Goal: Information Seeking & Learning: Learn about a topic

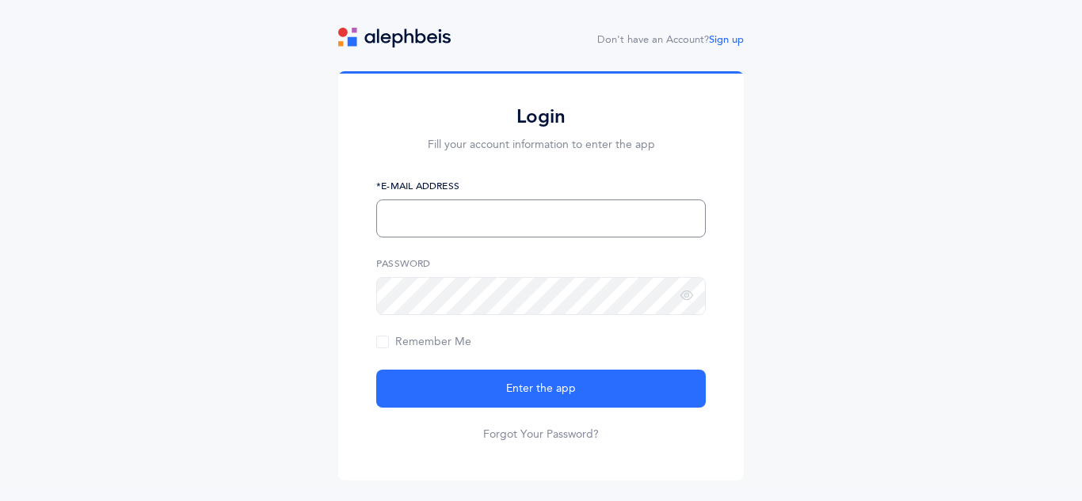
click at [563, 203] on input "text" at bounding box center [540, 219] width 329 height 38
type input "[EMAIL_ADDRESS][DOMAIN_NAME]"
click at [376, 370] on button "Enter the app" at bounding box center [540, 389] width 329 height 38
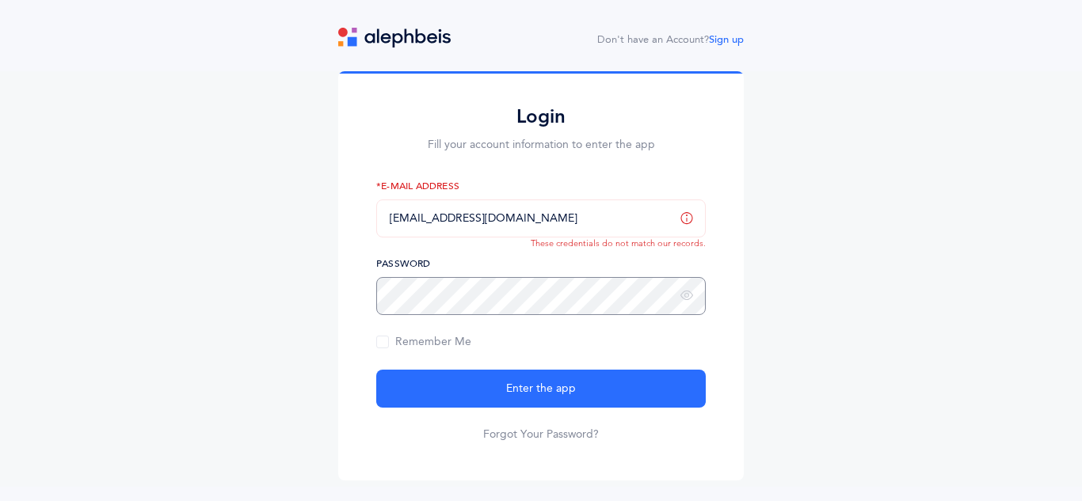
click at [376, 370] on button "Enter the app" at bounding box center [540, 389] width 329 height 38
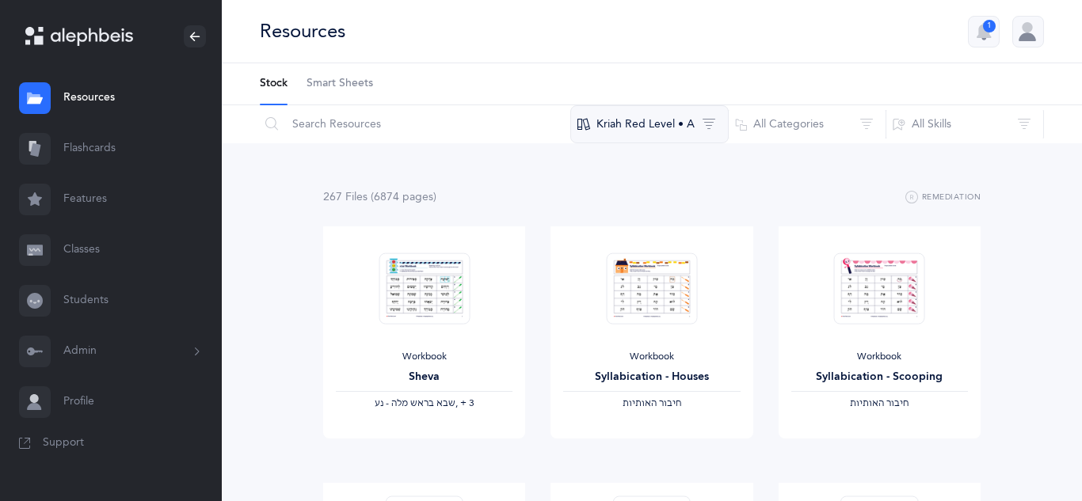
click at [636, 136] on button "Kriah Red Level • A" at bounding box center [649, 124] width 158 height 38
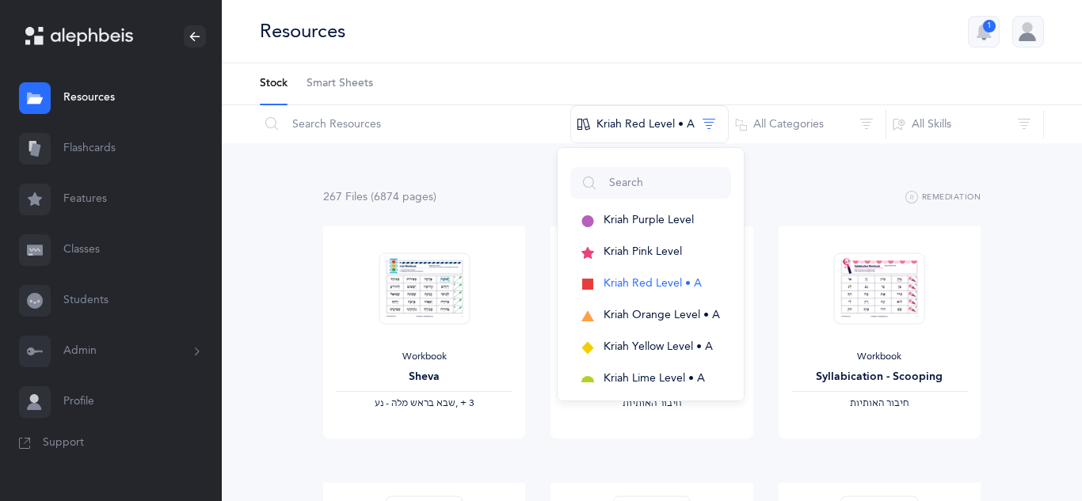
click at [702, 32] on div "Resources 1" at bounding box center [652, 31] width 860 height 63
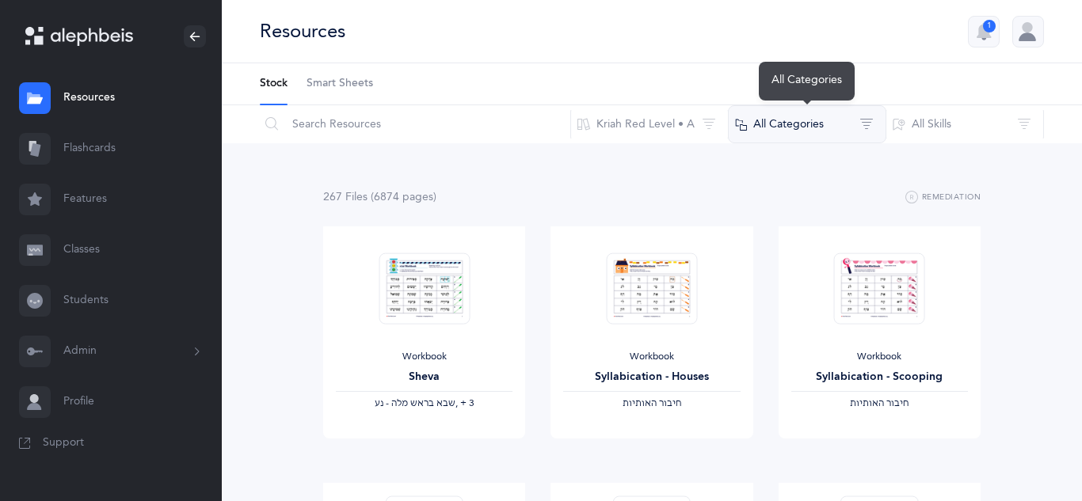
click at [852, 120] on button "All Categories" at bounding box center [807, 124] width 158 height 38
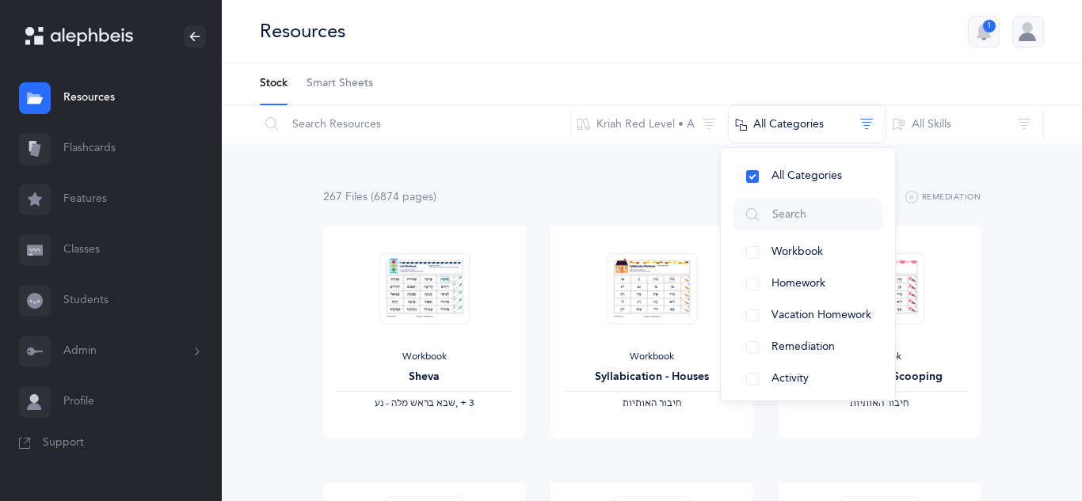
click at [860, 38] on div "Resources 1" at bounding box center [652, 31] width 860 height 63
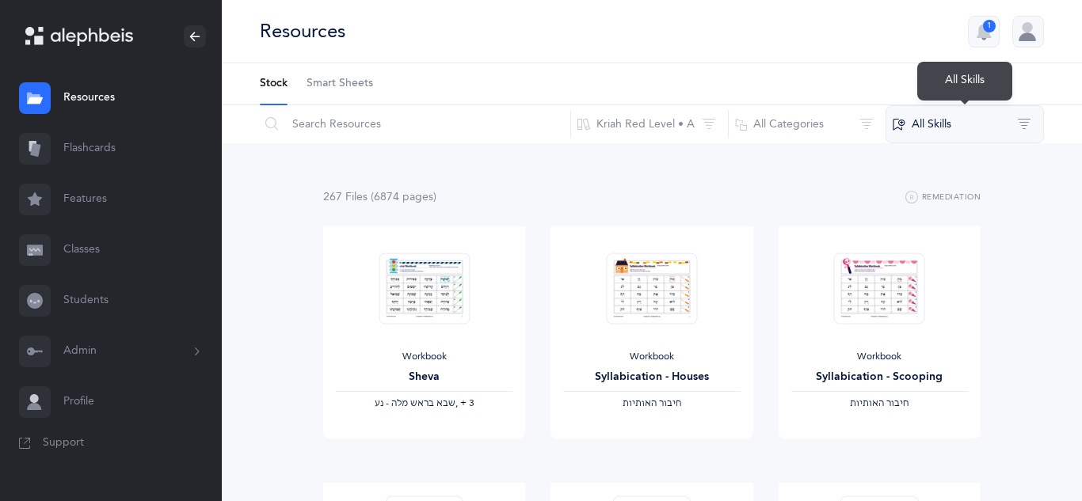
click at [919, 137] on button "All Skills" at bounding box center [964, 124] width 158 height 38
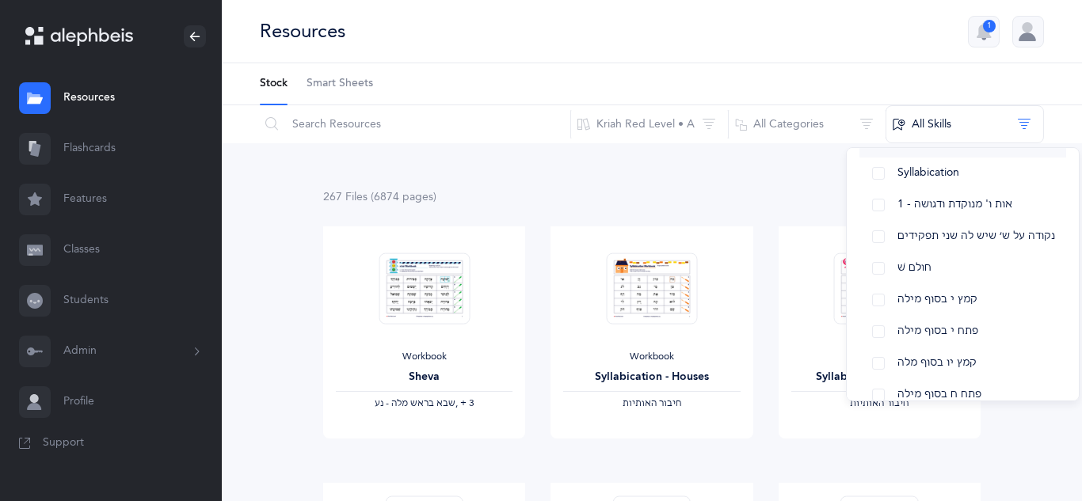
scroll to position [1, 0]
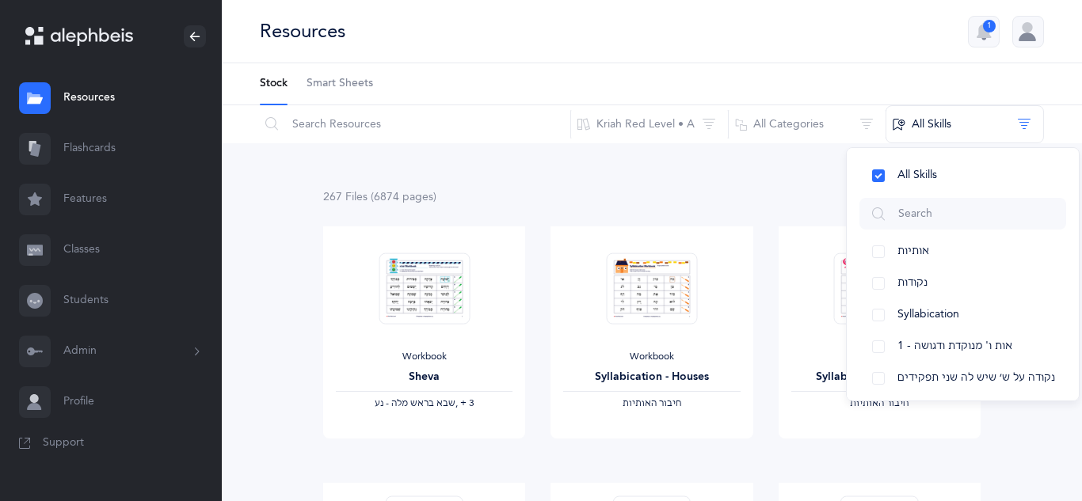
click at [782, 48] on div "Resources 1" at bounding box center [652, 31] width 860 height 63
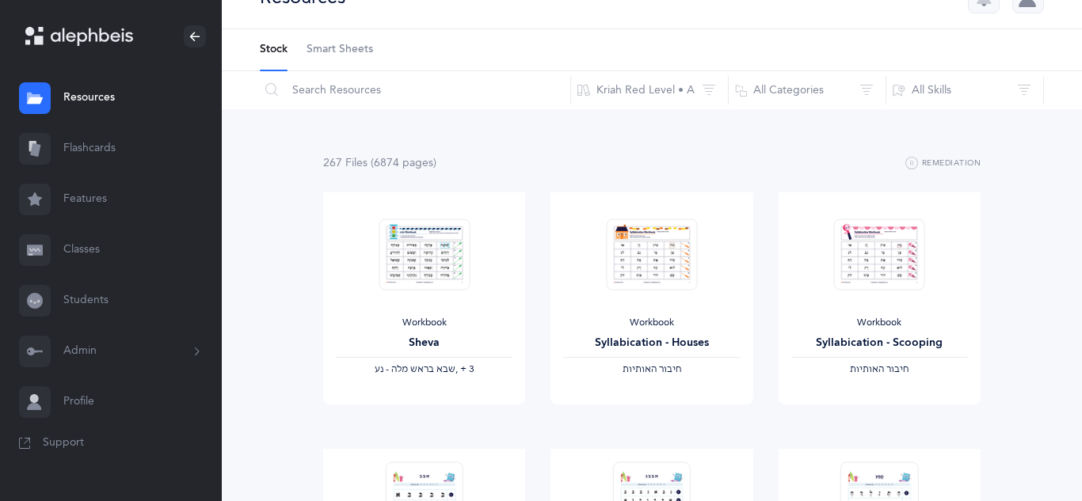
scroll to position [36, 0]
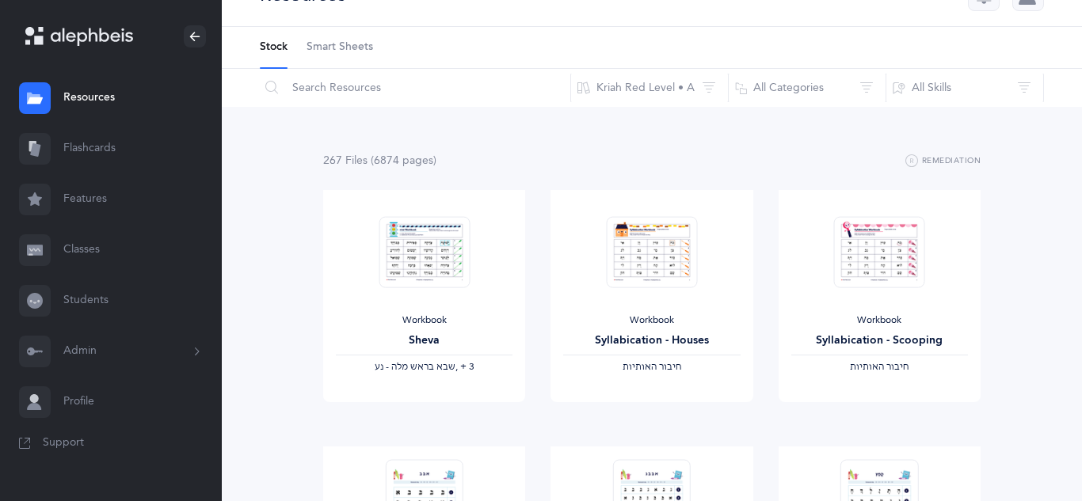
click at [108, 147] on link "Flashcards" at bounding box center [111, 149] width 222 height 51
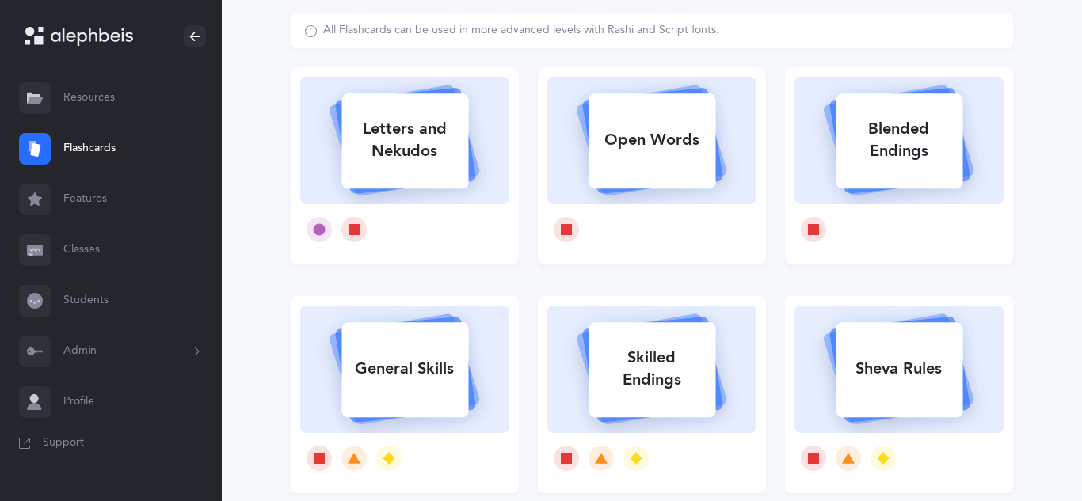
scroll to position [97, 0]
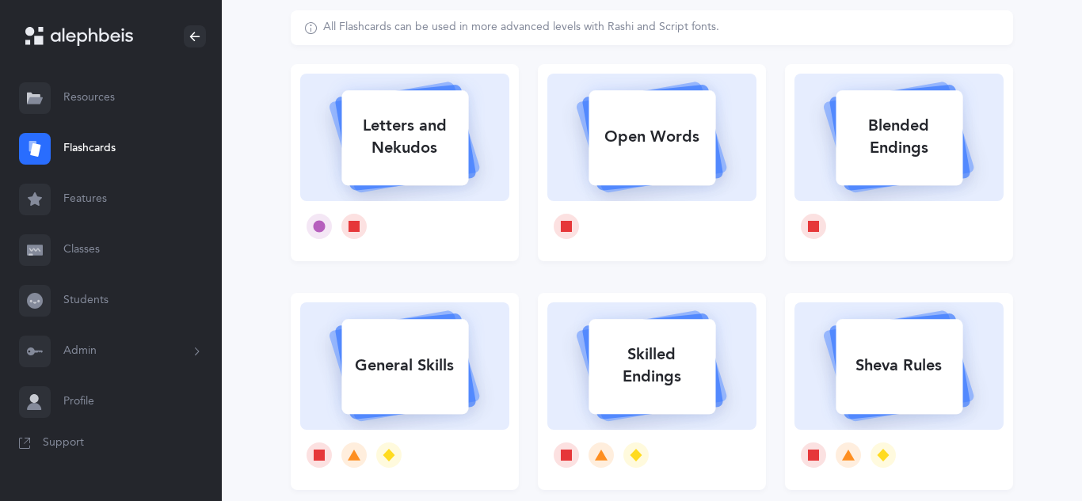
click at [366, 143] on div "Letters and Nekudos" at bounding box center [404, 136] width 127 height 63
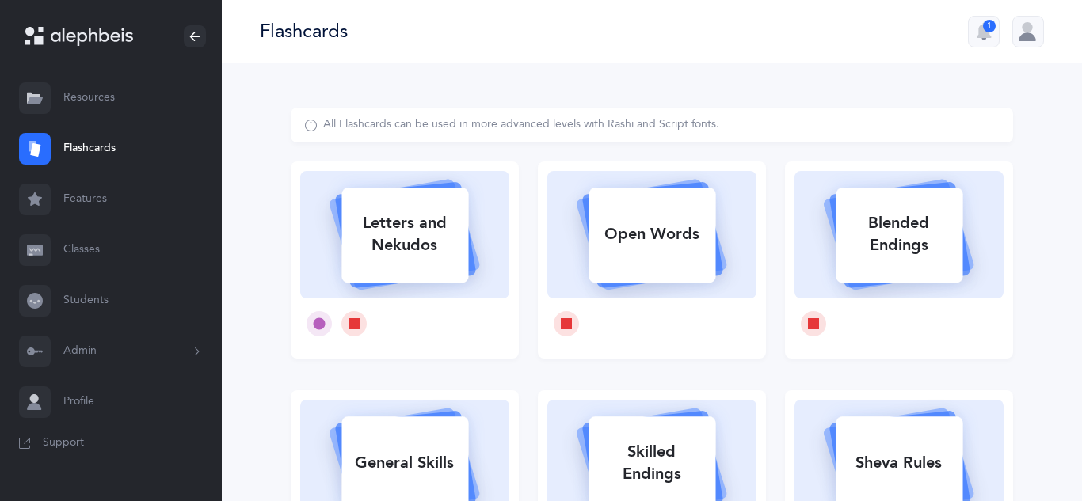
select select
select select "single"
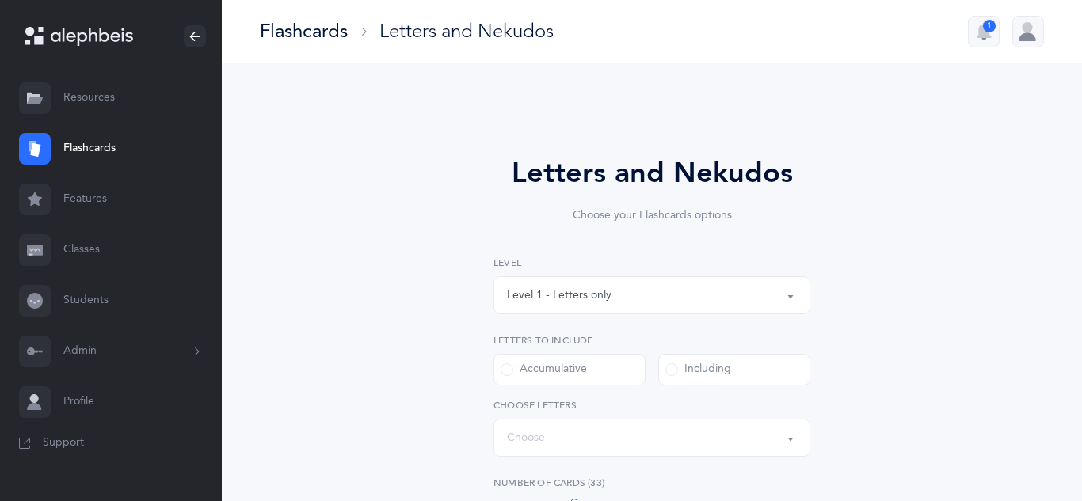
select select "27"
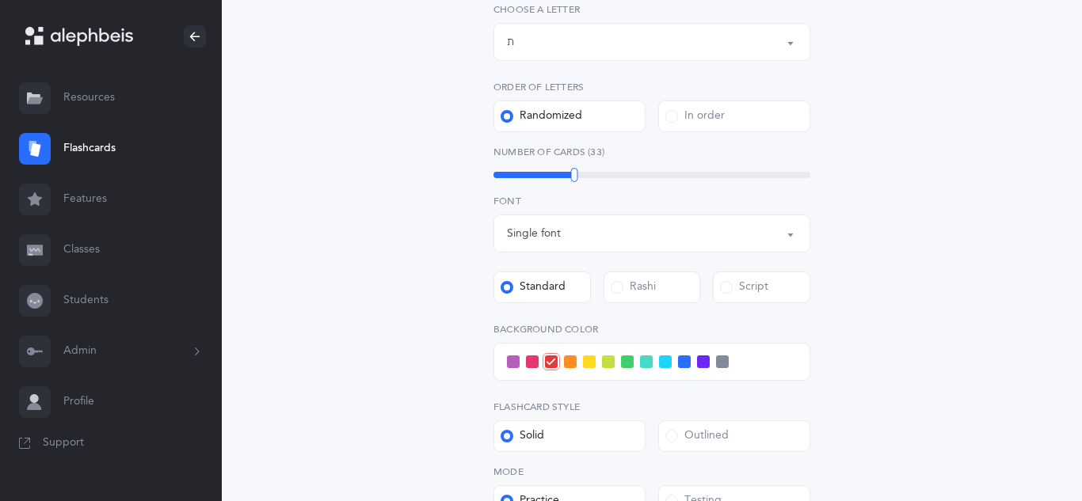
scroll to position [188, 0]
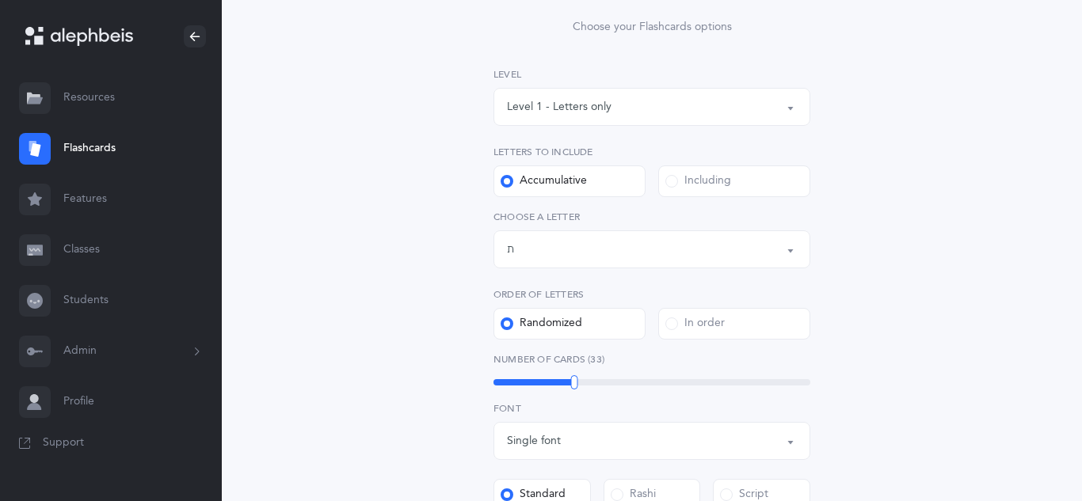
click at [716, 97] on div "Level 1 - Letters only" at bounding box center [652, 106] width 290 height 27
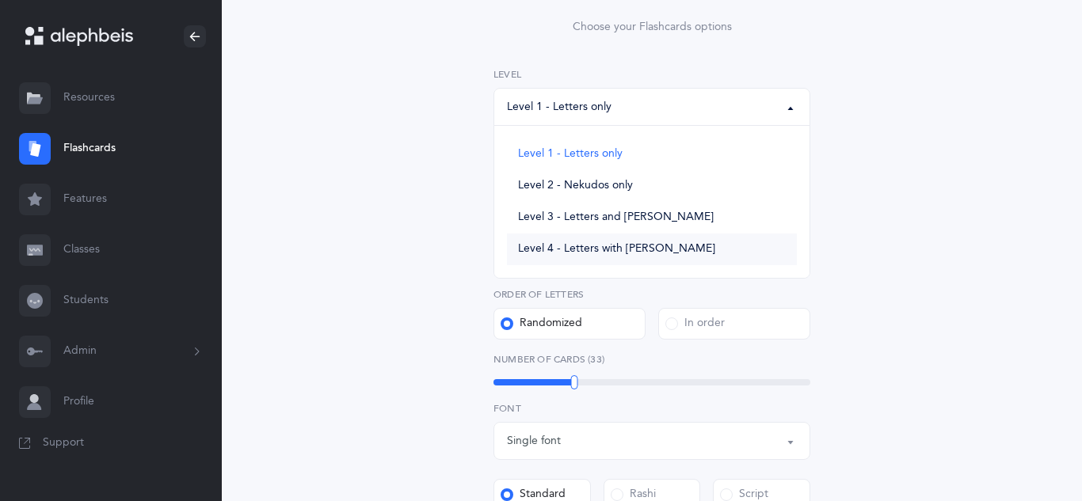
click at [657, 240] on link "Level 4 - Letters with Nekudos" at bounding box center [652, 250] width 290 height 32
select select "4"
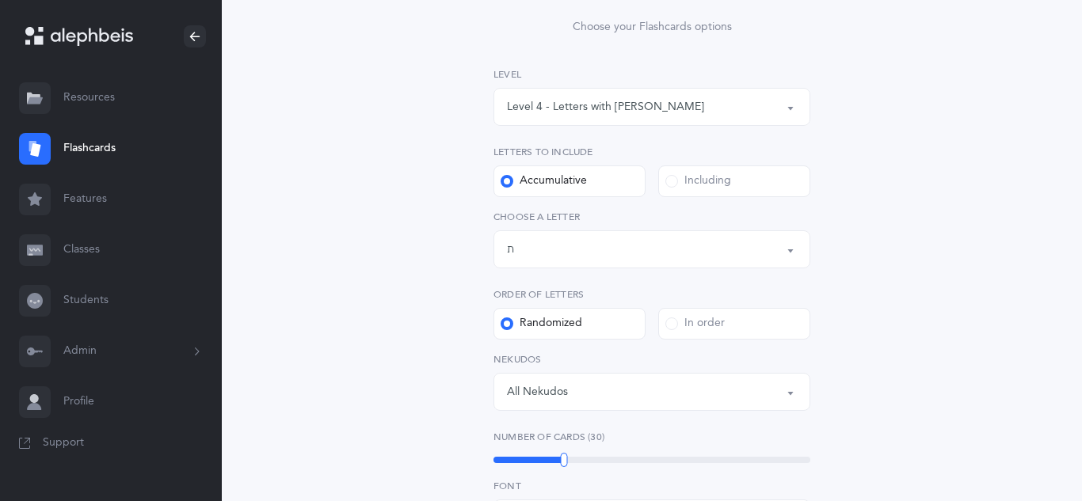
click at [683, 186] on div "Including" at bounding box center [698, 181] width 66 height 16
click at [0, 0] on input "Including" at bounding box center [0, 0] width 0 height 0
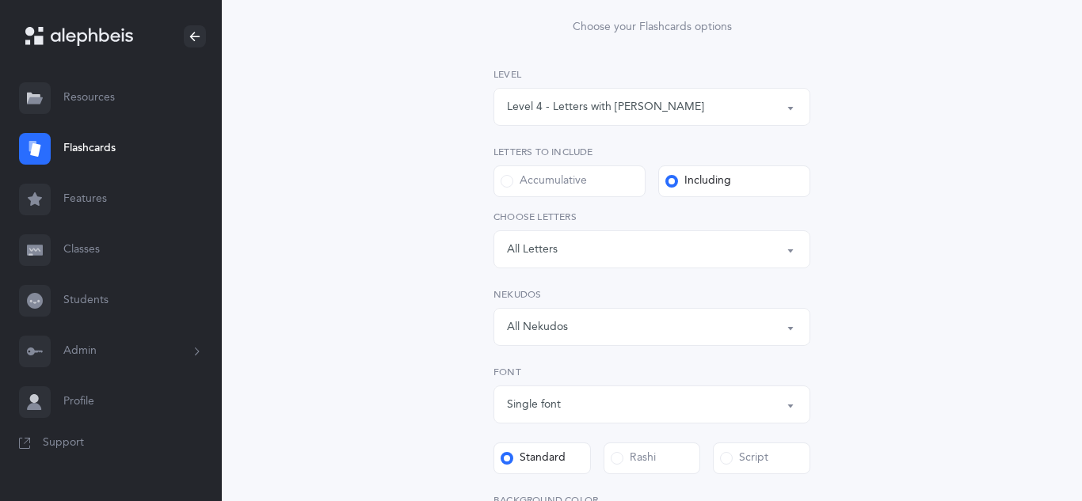
click at [728, 263] on button "Letters: All Letters" at bounding box center [651, 249] width 317 height 38
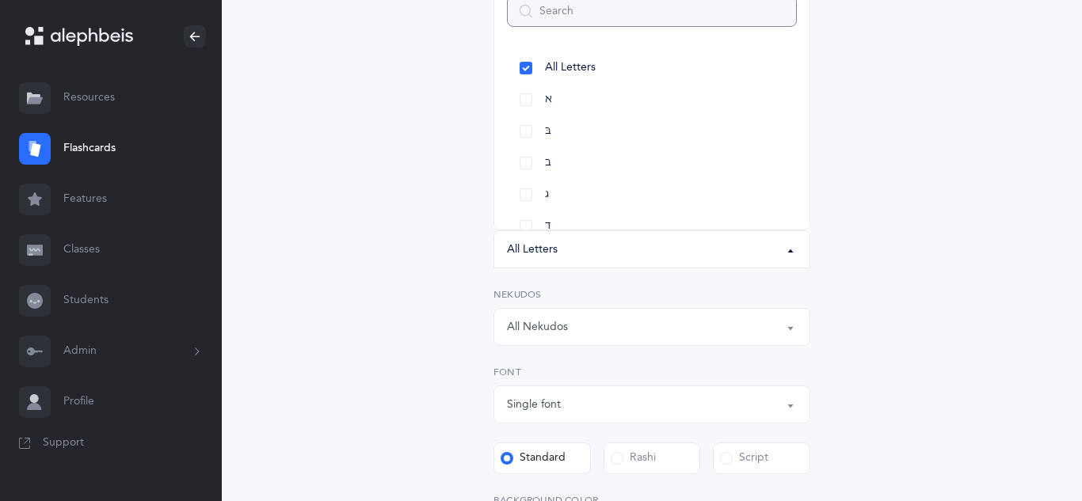
scroll to position [184, 0]
click at [442, 154] on div "Letters and Nekudos Choose your Flashcards options Level 1 - Letters only Level…" at bounding box center [652, 378] width 722 height 908
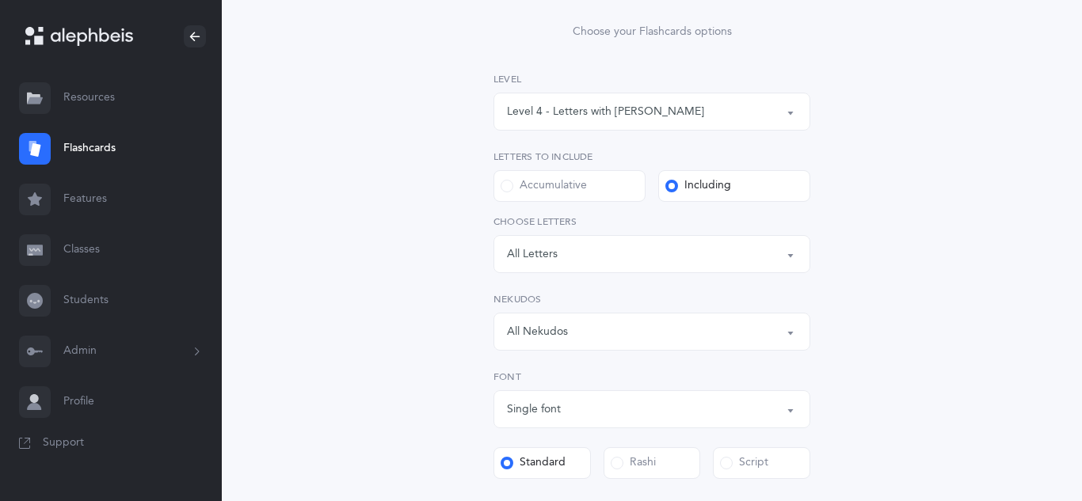
click at [501, 181] on span at bounding box center [506, 186] width 13 height 13
click at [0, 0] on input "Accumulative" at bounding box center [0, 0] width 0 height 0
select select "27"
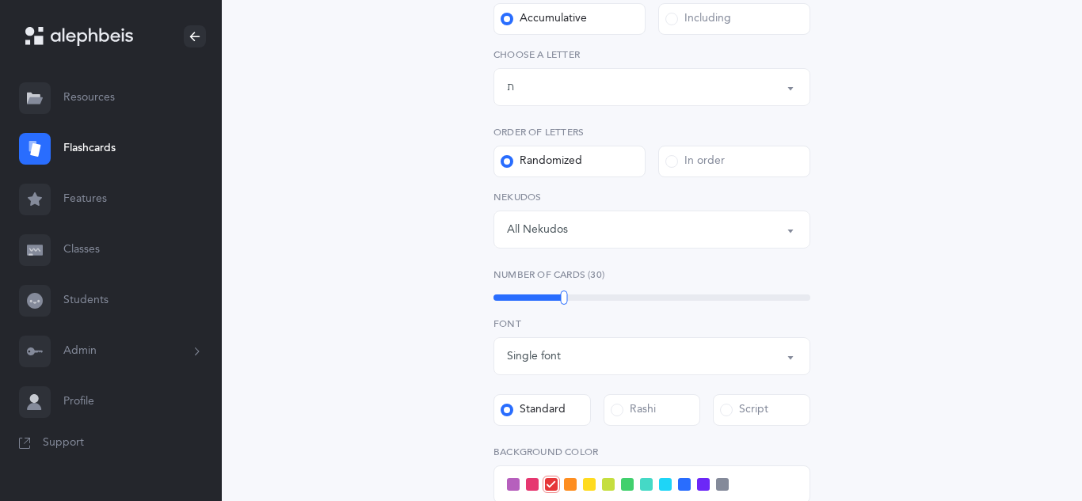
scroll to position [354, 0]
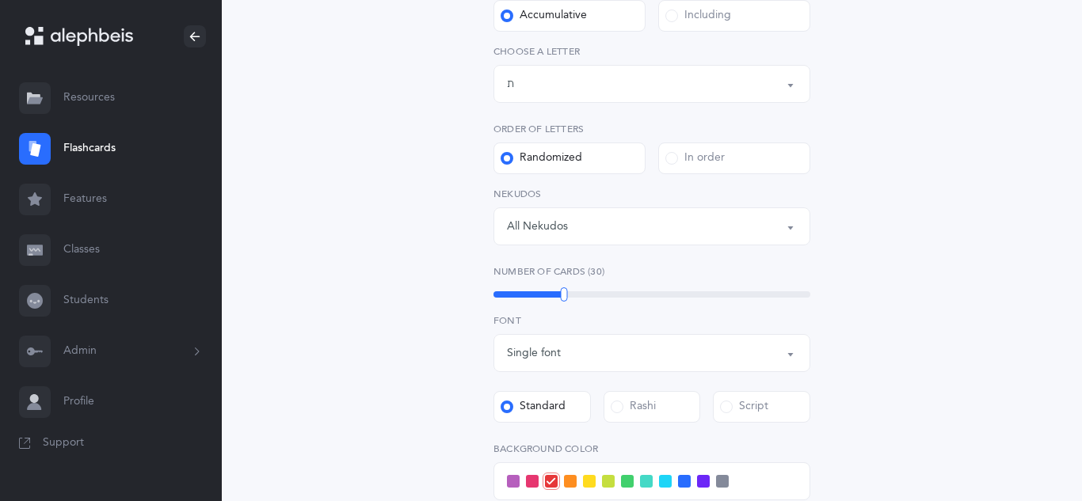
click at [622, 232] on div "All Nekudos" at bounding box center [652, 226] width 290 height 27
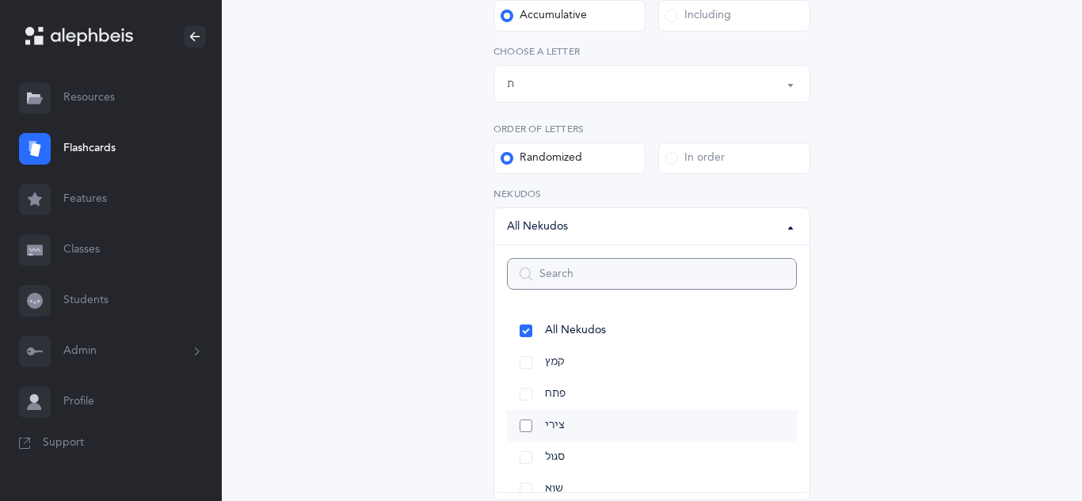
scroll to position [3, 0]
click at [415, 264] on div "Letters and Nekudos Choose your Flashcards options Level 1 - Letters only Level…" at bounding box center [652, 265] width 722 height 1022
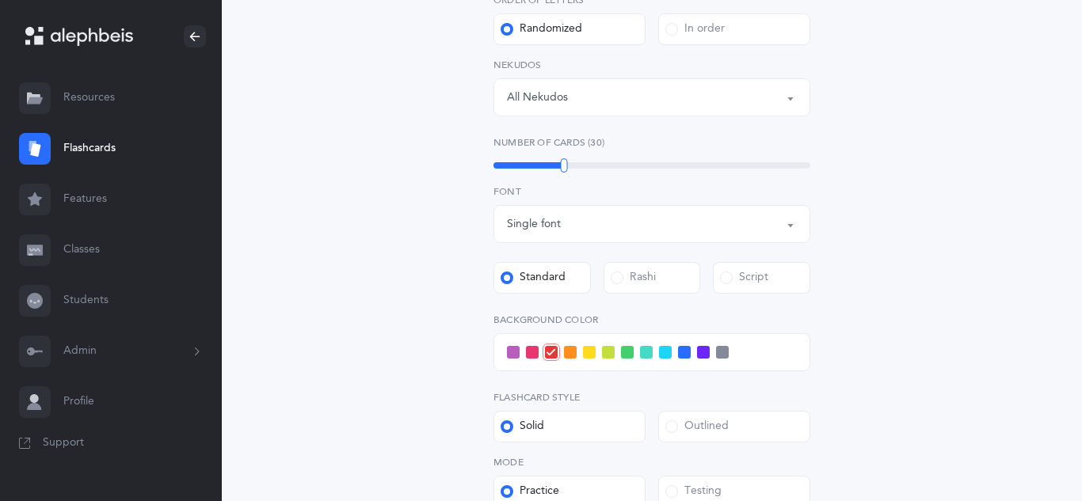
scroll to position [493, 0]
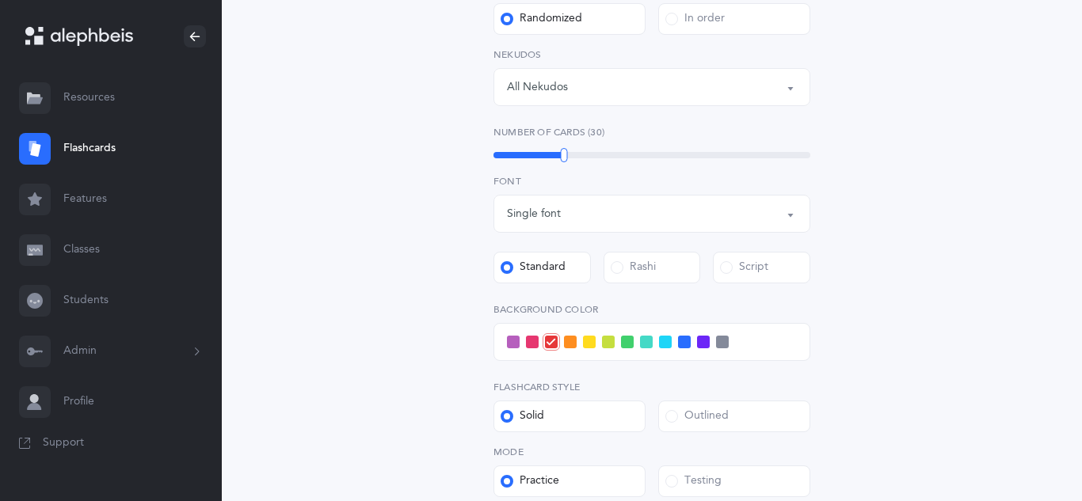
click at [748, 218] on div "Single font" at bounding box center [652, 213] width 290 height 27
click at [885, 249] on div "Letters and Nekudos Choose your Flashcards options Level 1 - Letters only Level…" at bounding box center [652, 125] width 722 height 1022
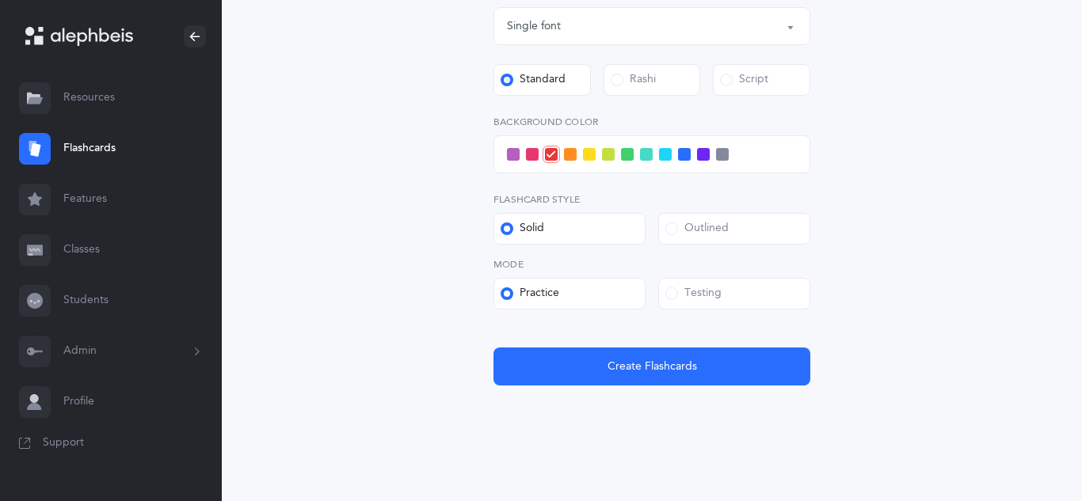
scroll to position [684, 0]
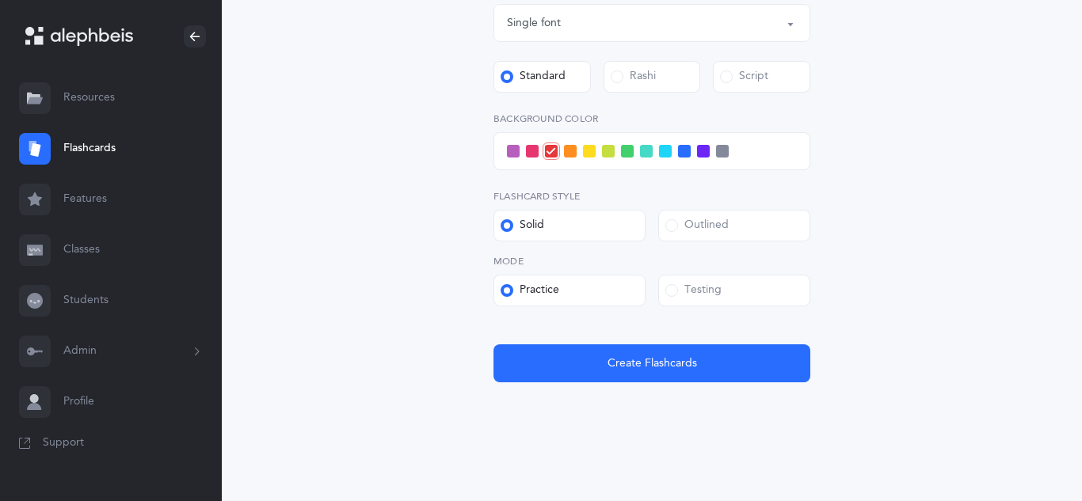
click at [726, 293] on label "Testing" at bounding box center [734, 291] width 152 height 32
click at [0, 0] on input "Testing" at bounding box center [0, 0] width 0 height 0
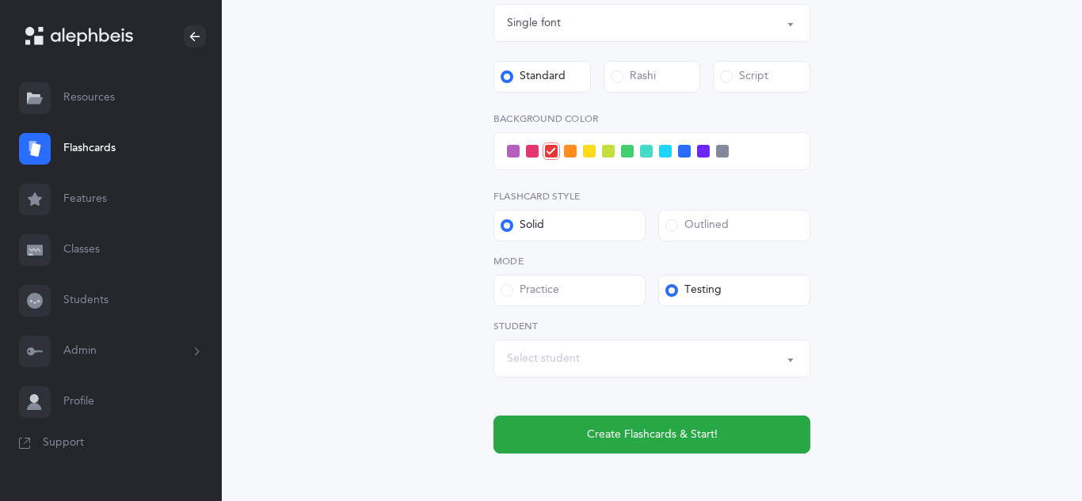
click at [785, 348] on div "Select student" at bounding box center [652, 358] width 290 height 27
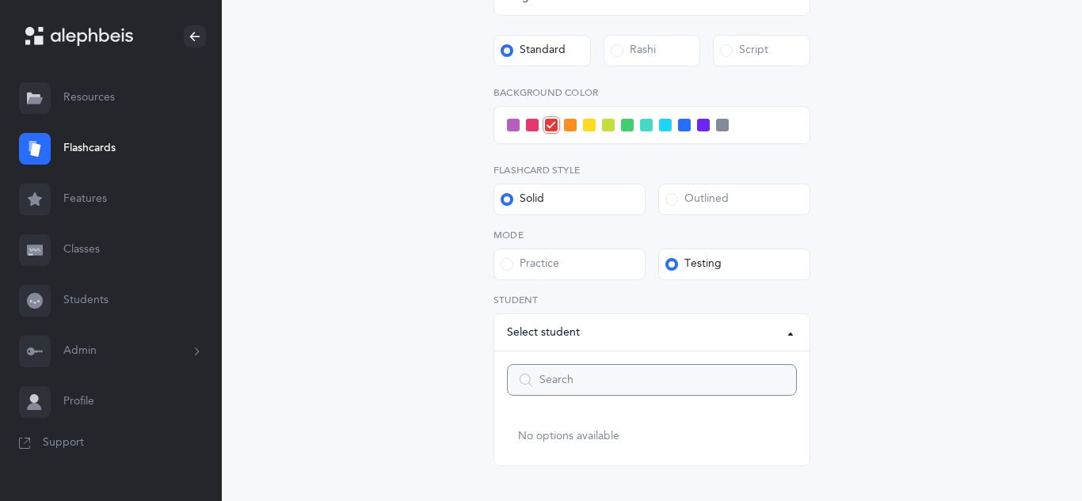
scroll to position [708, 0]
type input "f"
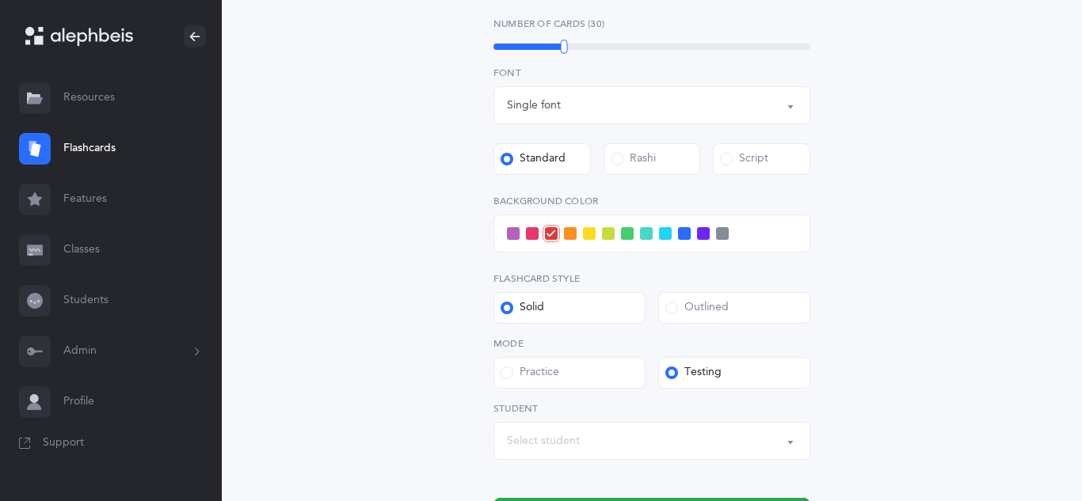
scroll to position [763, 0]
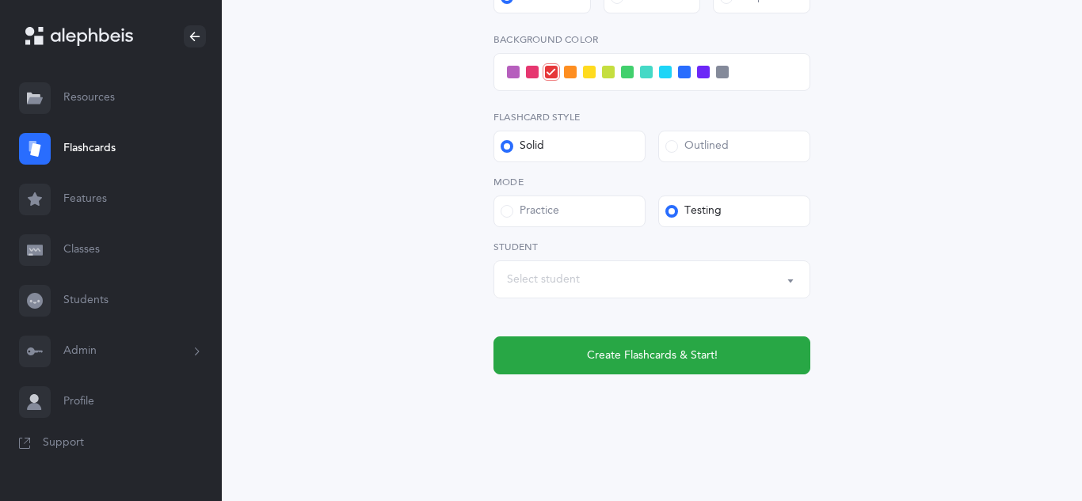
click at [556, 207] on div "Practice" at bounding box center [529, 211] width 59 height 16
click at [0, 0] on input "Practice" at bounding box center [0, 0] width 0 height 0
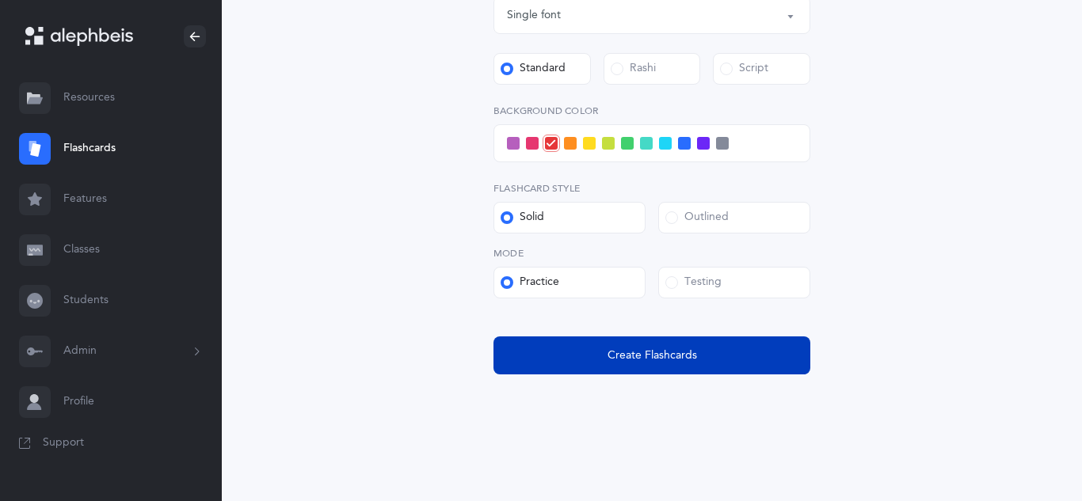
click at [553, 355] on button "Create Flashcards" at bounding box center [651, 356] width 317 height 38
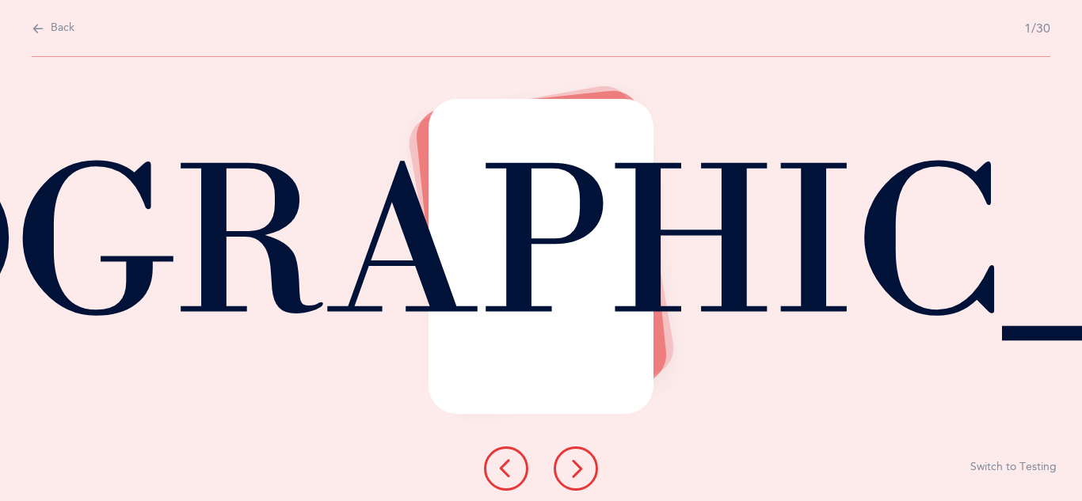
scroll to position [0, 0]
click at [581, 468] on icon at bounding box center [575, 468] width 19 height 19
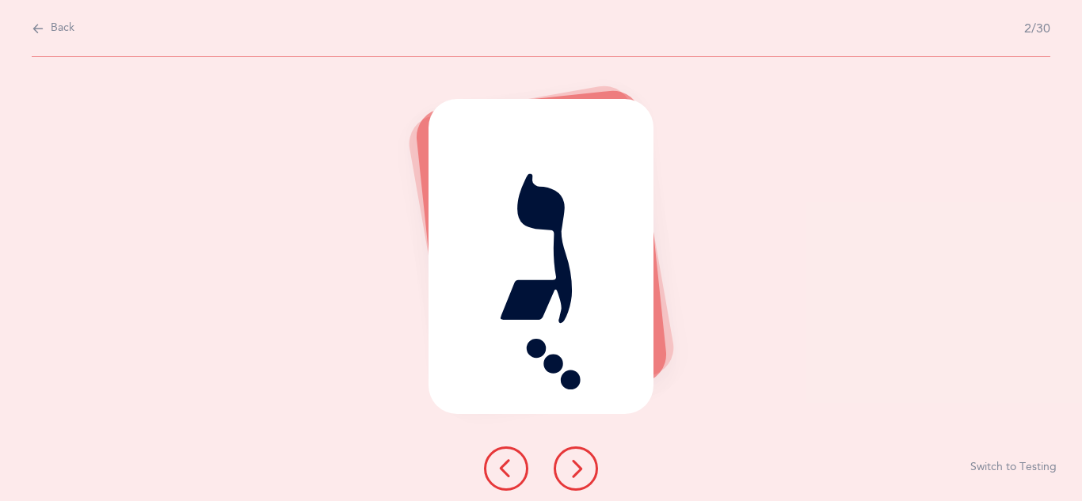
click at [581, 468] on icon at bounding box center [575, 468] width 19 height 19
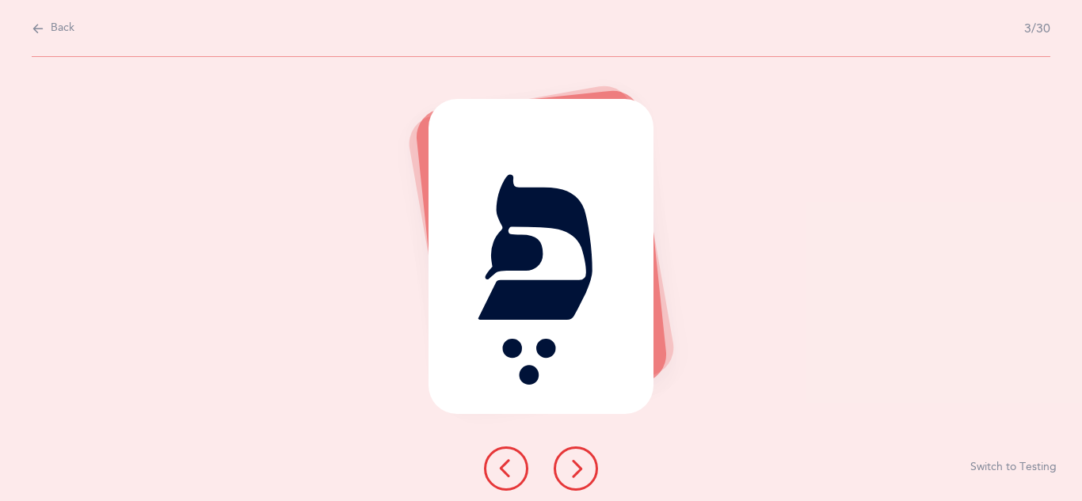
click at [581, 468] on icon at bounding box center [575, 468] width 19 height 19
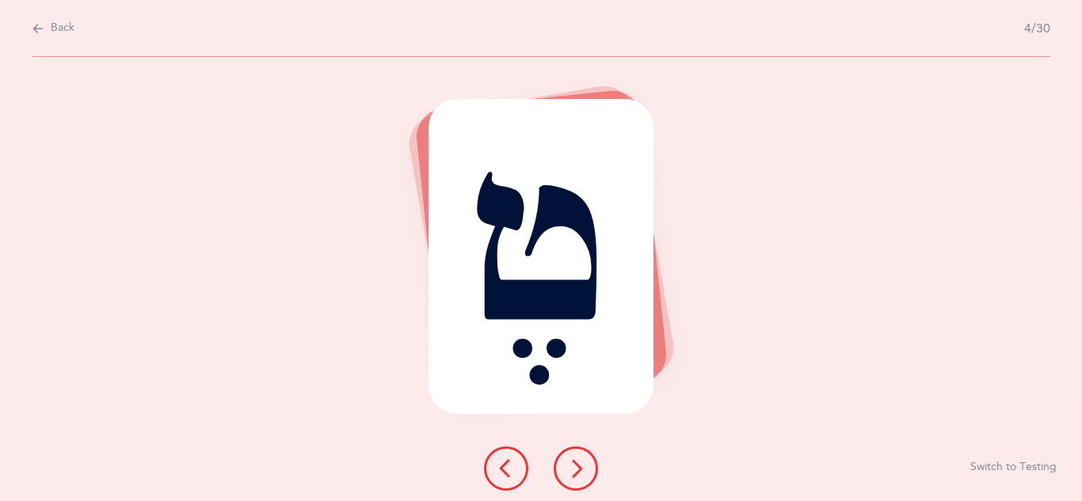
click at [581, 468] on icon at bounding box center [575, 468] width 19 height 19
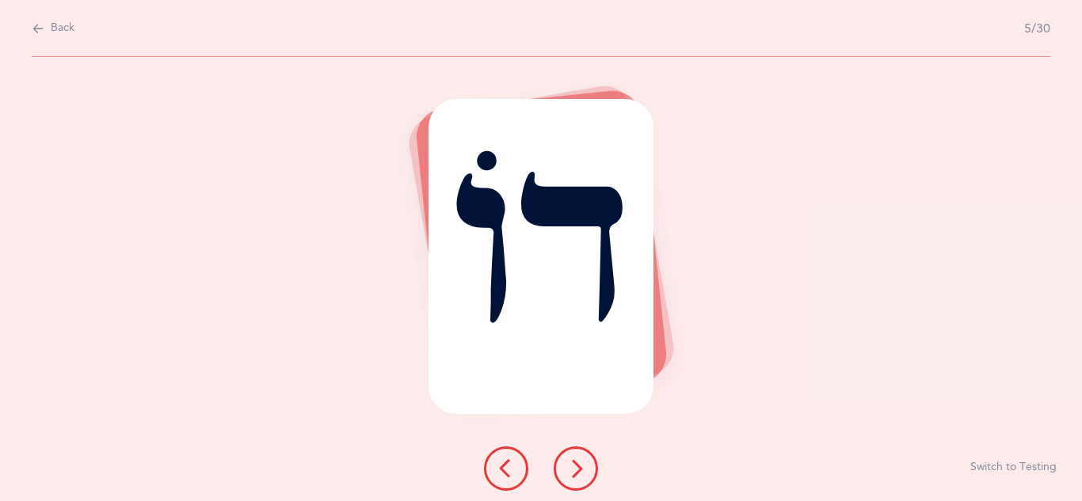
click at [581, 468] on icon at bounding box center [575, 468] width 19 height 19
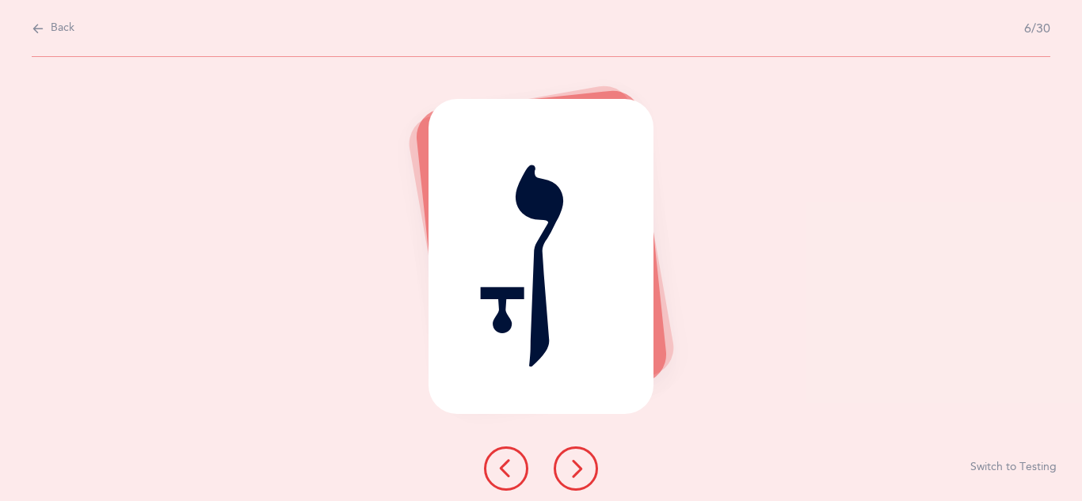
click at [59, 29] on span "Back" at bounding box center [63, 29] width 24 height 16
select select "4"
select select "27"
select select "single"
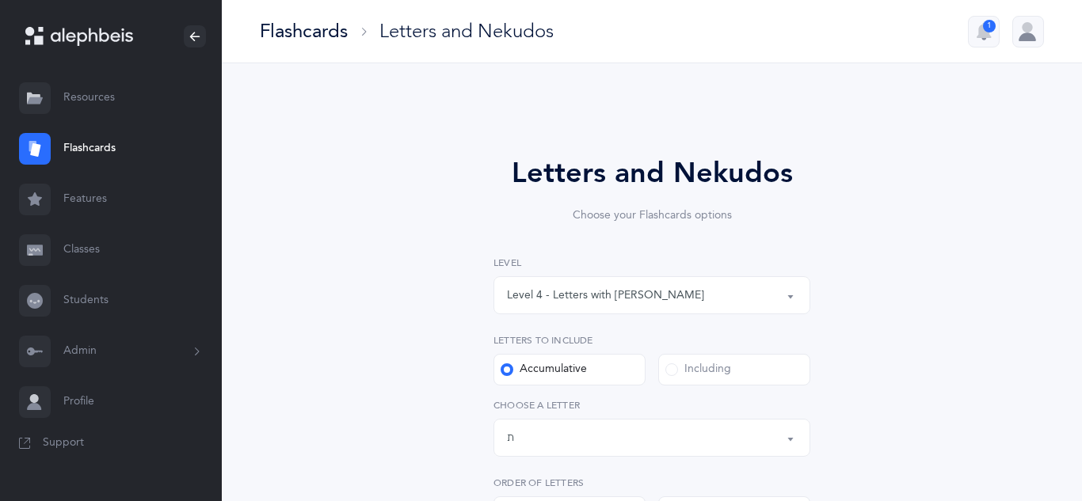
click at [98, 99] on link "Resources" at bounding box center [111, 98] width 222 height 51
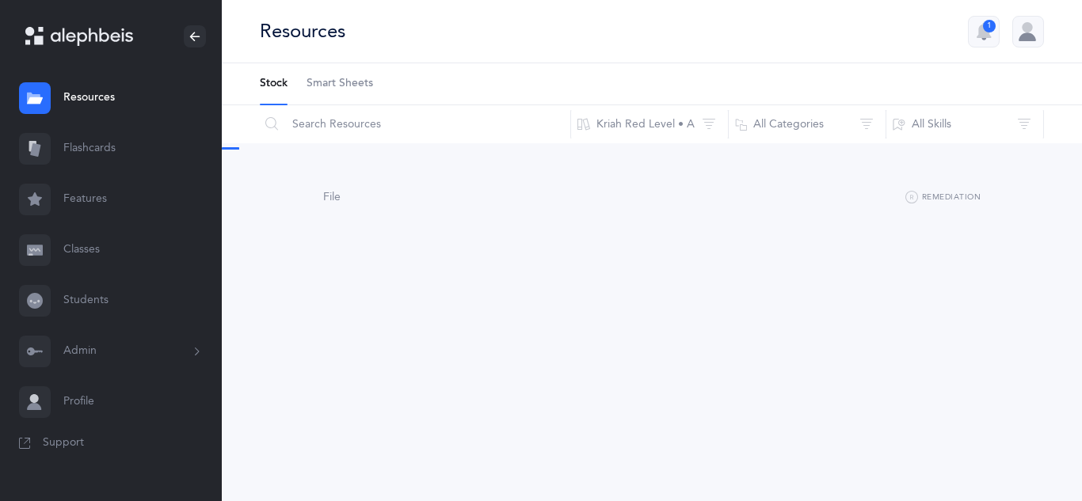
click at [360, 86] on span "Smart Sheets" at bounding box center [339, 84] width 67 height 16
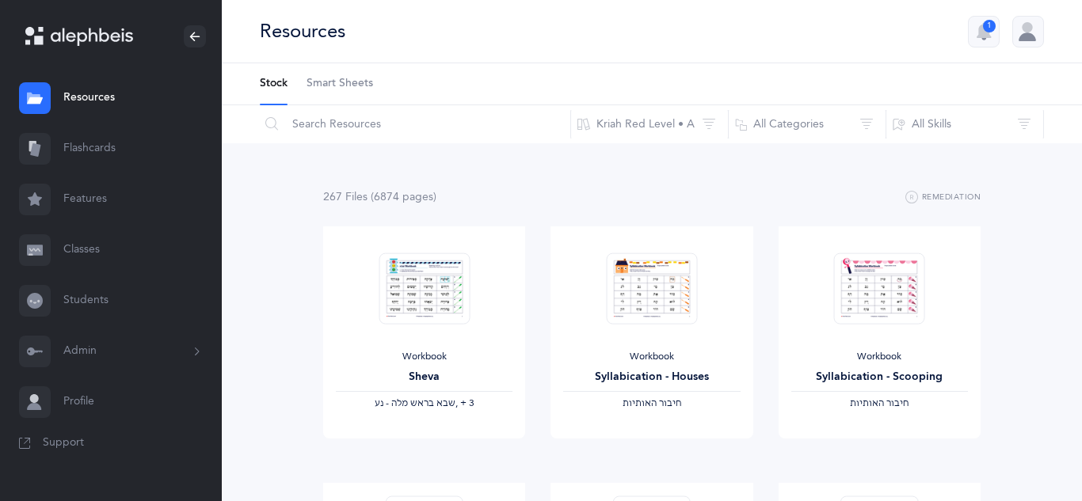
click at [360, 86] on span "Smart Sheets" at bounding box center [339, 84] width 67 height 16
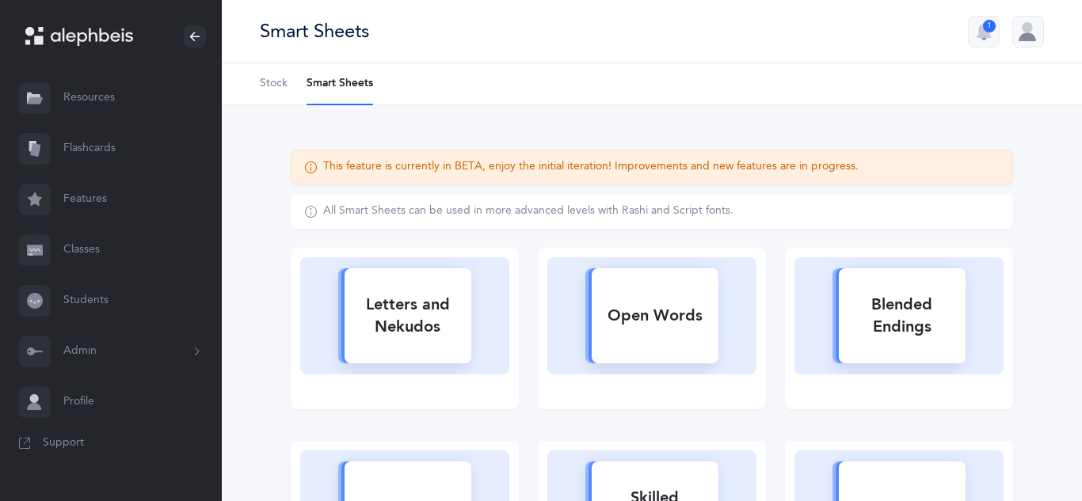
click at [428, 320] on div "Letters and Nekudos" at bounding box center [407, 315] width 127 height 63
select select
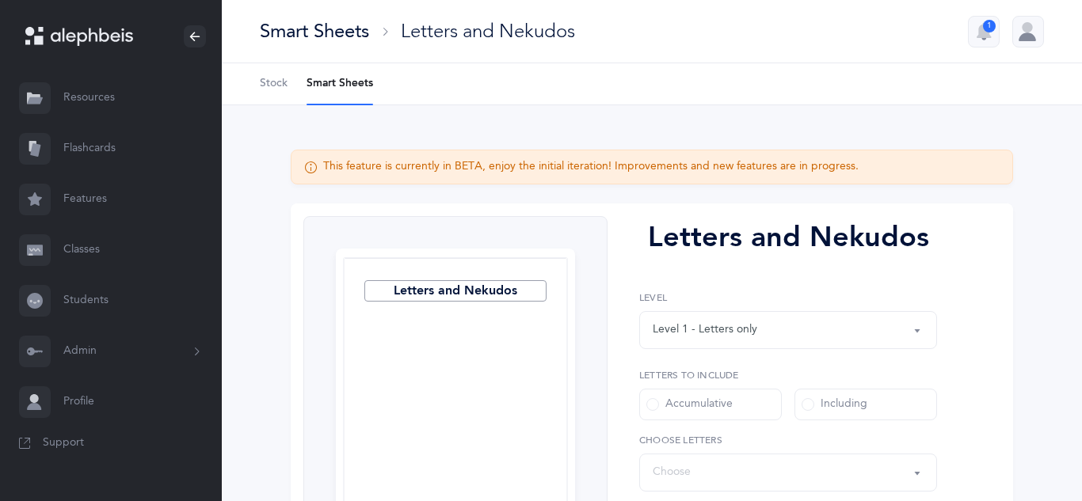
select select "27"
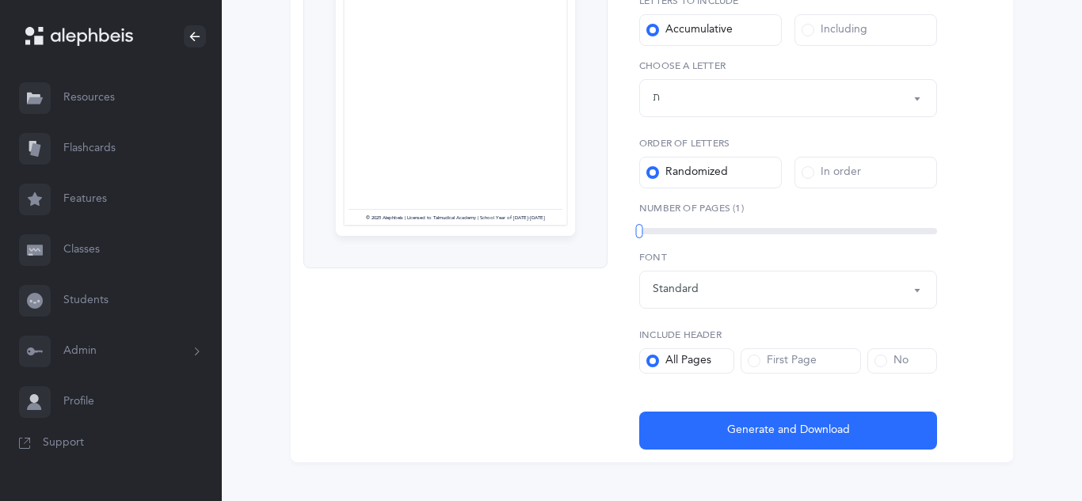
scroll to position [399, 0]
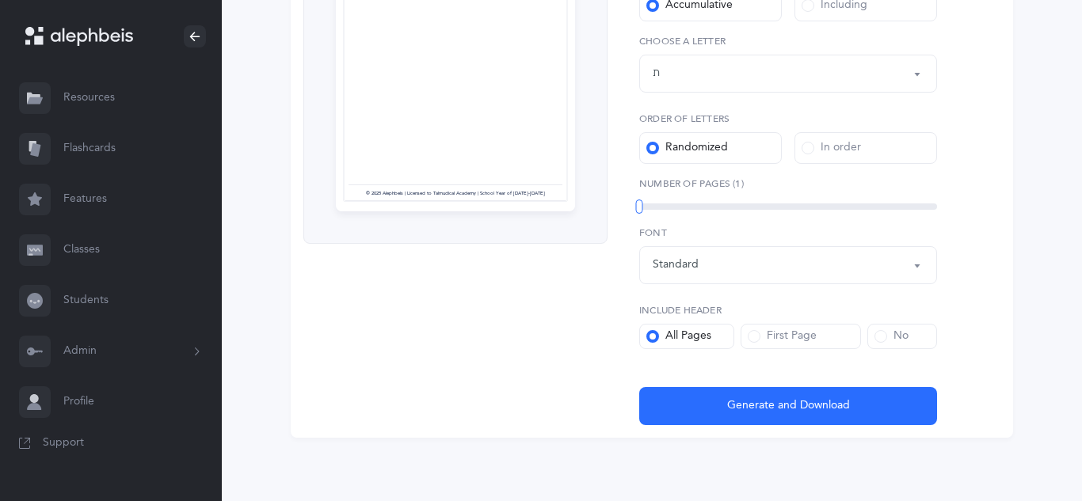
click at [732, 425] on div "Letters and Nekudos Page 1 © 2025 Alephbeis | Licensed to Talmudical Academy | …" at bounding box center [652, 120] width 722 height 633
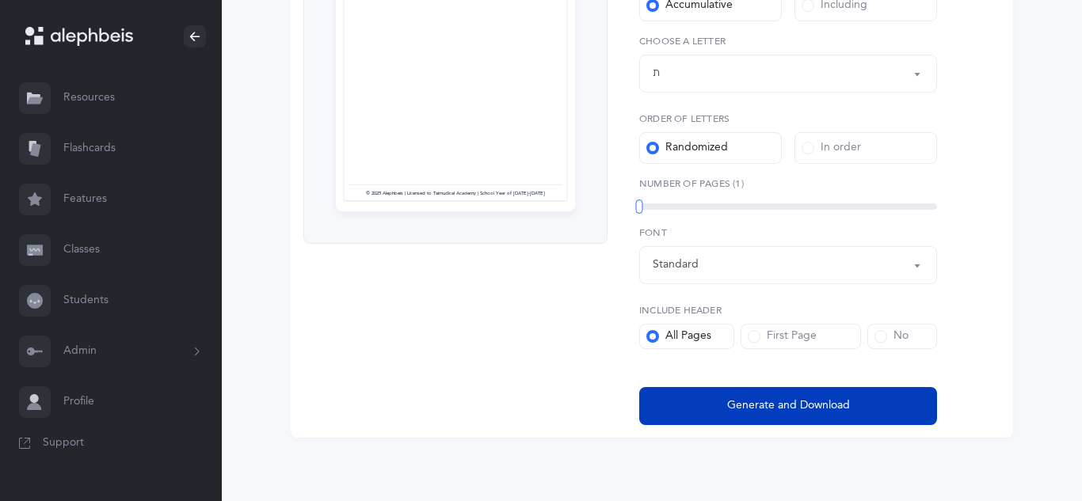
click at [749, 405] on span "Generate and Download" at bounding box center [788, 405] width 123 height 17
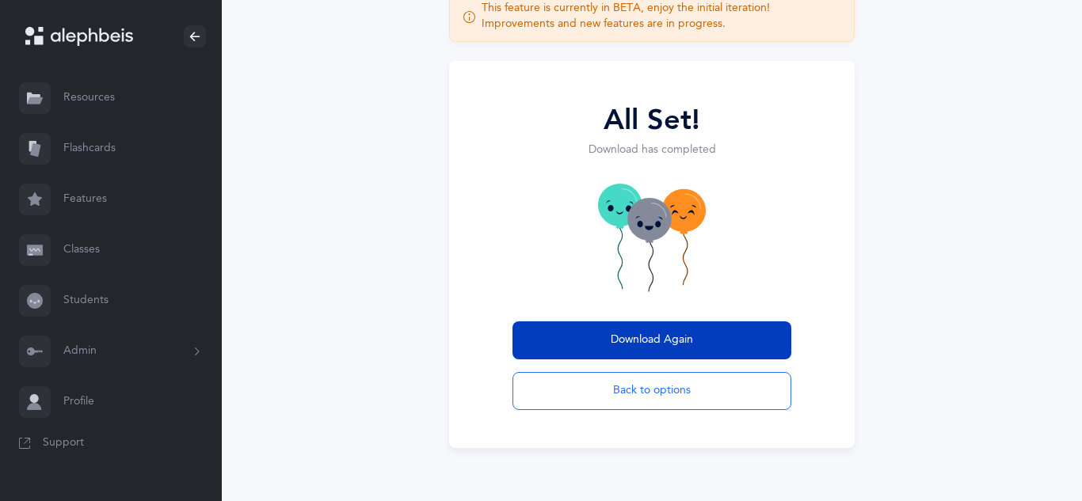
scroll to position [118, 0]
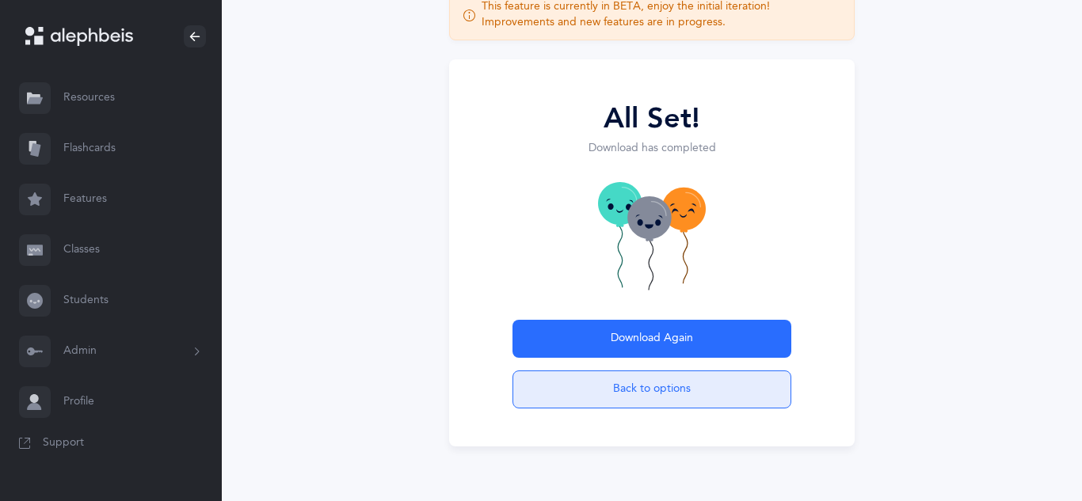
click at [609, 379] on button "Back to options" at bounding box center [651, 390] width 279 height 38
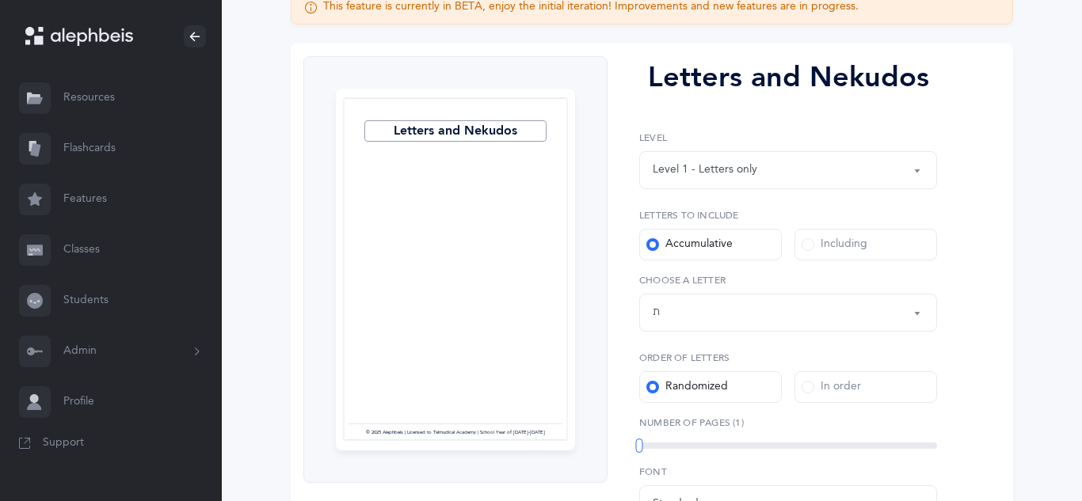
click at [89, 203] on link "Features" at bounding box center [111, 199] width 222 height 51
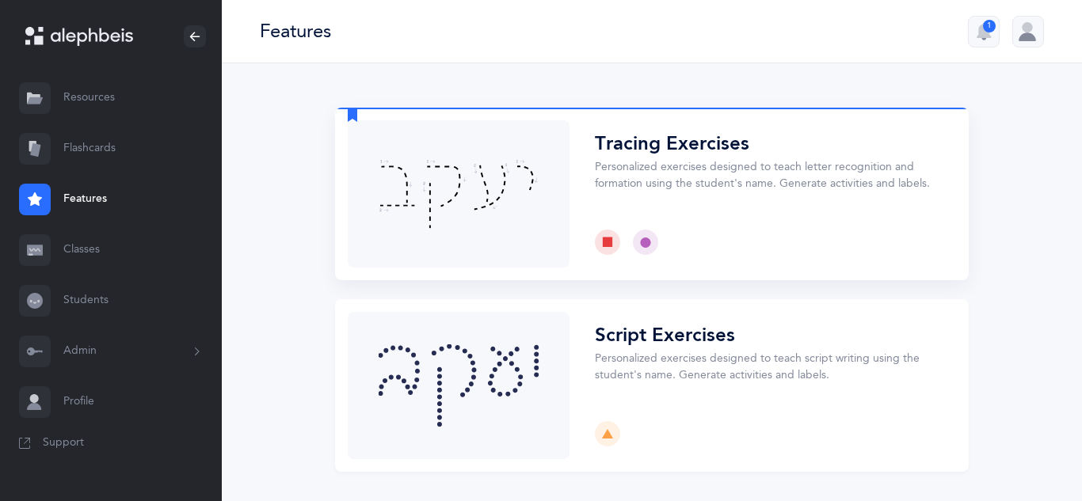
scroll to position [3, 0]
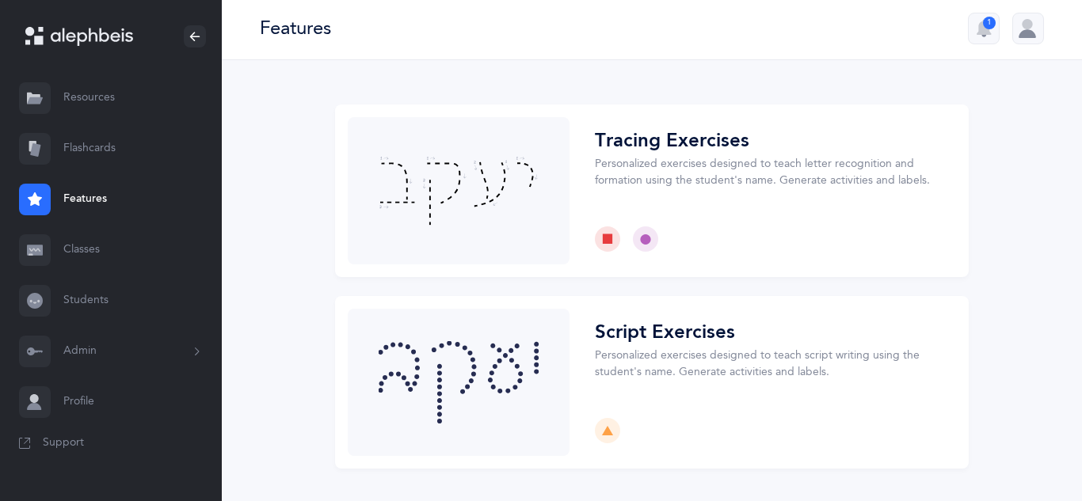
click at [77, 245] on link "Classes" at bounding box center [111, 250] width 222 height 51
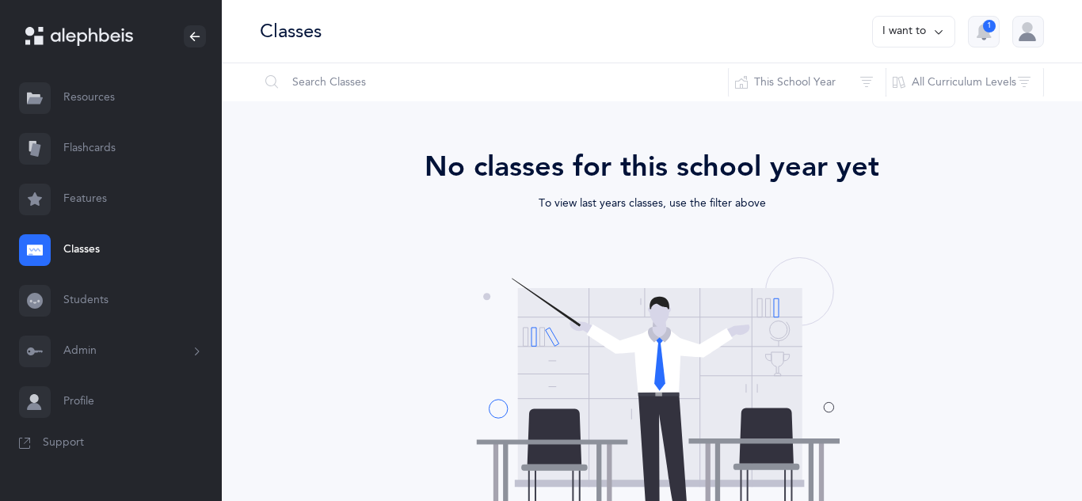
click at [938, 33] on icon at bounding box center [938, 31] width 13 height 17
click at [242, 296] on div "Grade Level/Name Curriculum Teacher School Year The end Opps, something went wr…" at bounding box center [652, 391] width 860 height 580
click at [938, 34] on icon at bounding box center [938, 31] width 13 height 17
click at [839, 13] on div "Classes I want to Print reports Add new 1" at bounding box center [652, 31] width 860 height 63
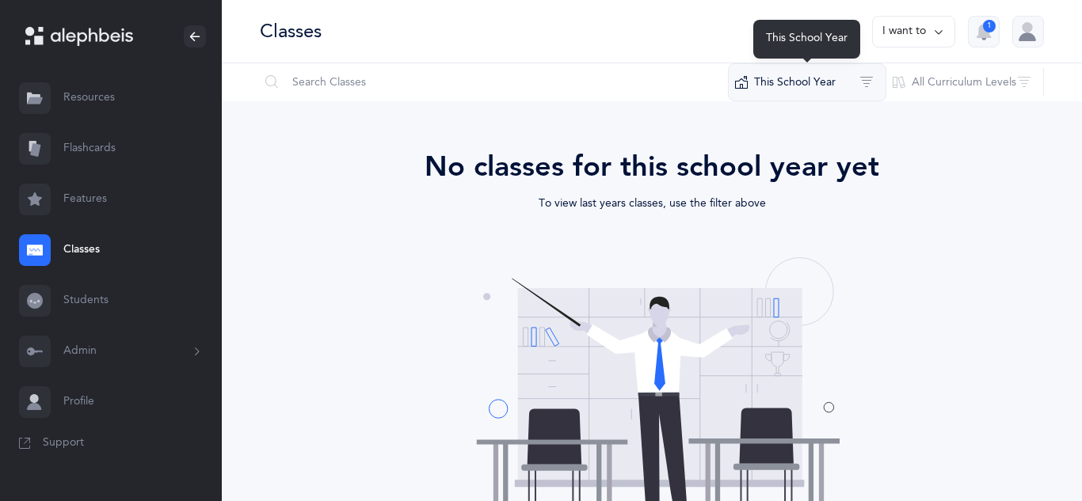
click at [825, 91] on button "This School Year" at bounding box center [807, 82] width 158 height 38
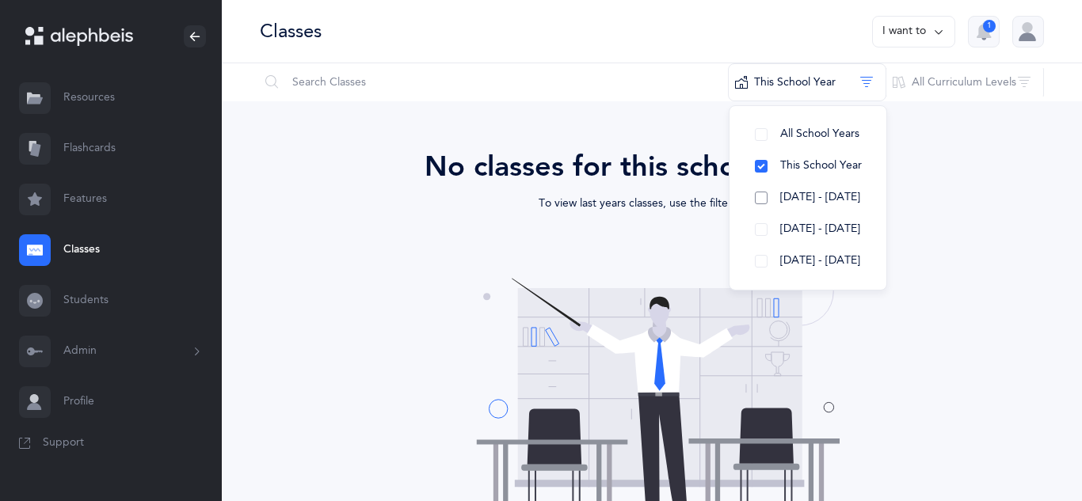
click at [806, 200] on span "2024 - 2025" at bounding box center [820, 197] width 80 height 13
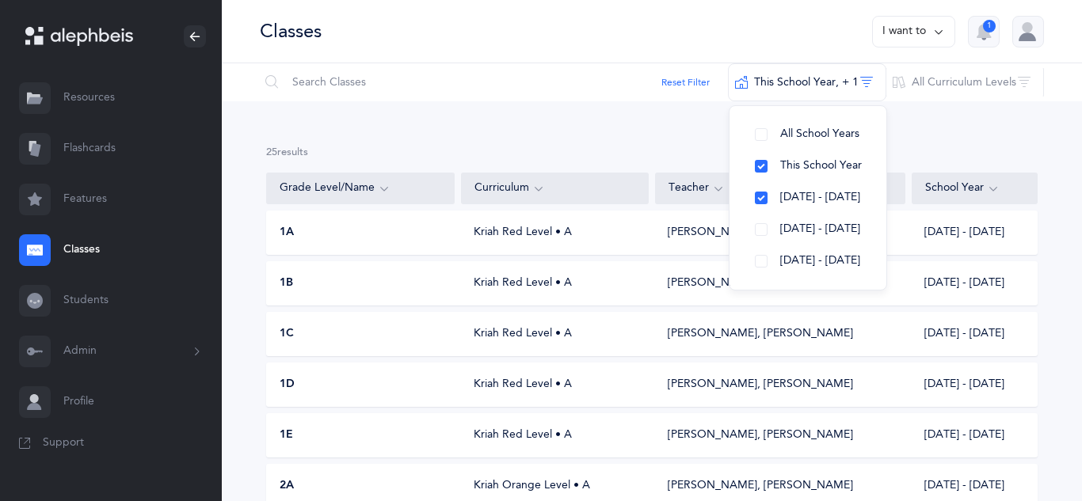
click at [523, 235] on div "Kriah Red Level • A" at bounding box center [555, 233] width 188 height 16
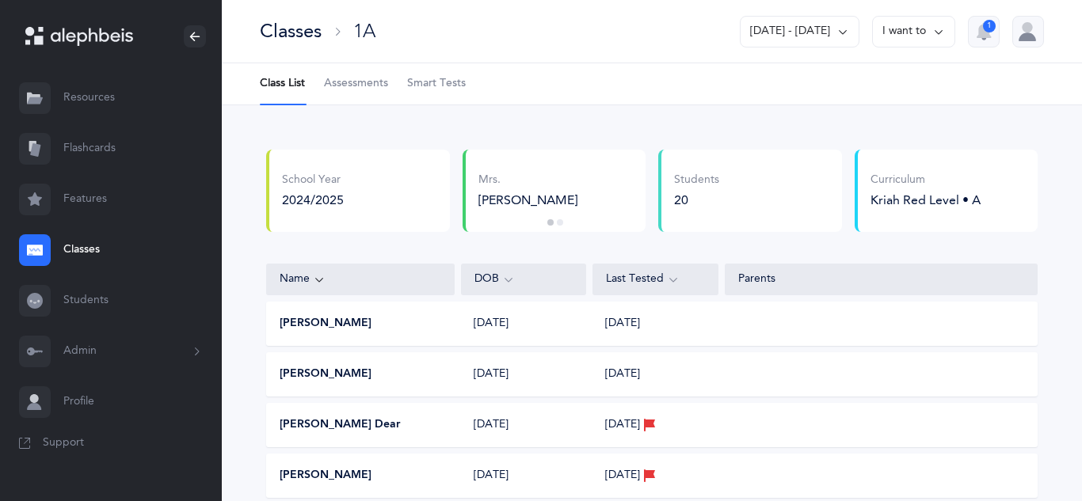
click at [352, 86] on span "Assessments" at bounding box center [356, 84] width 64 height 16
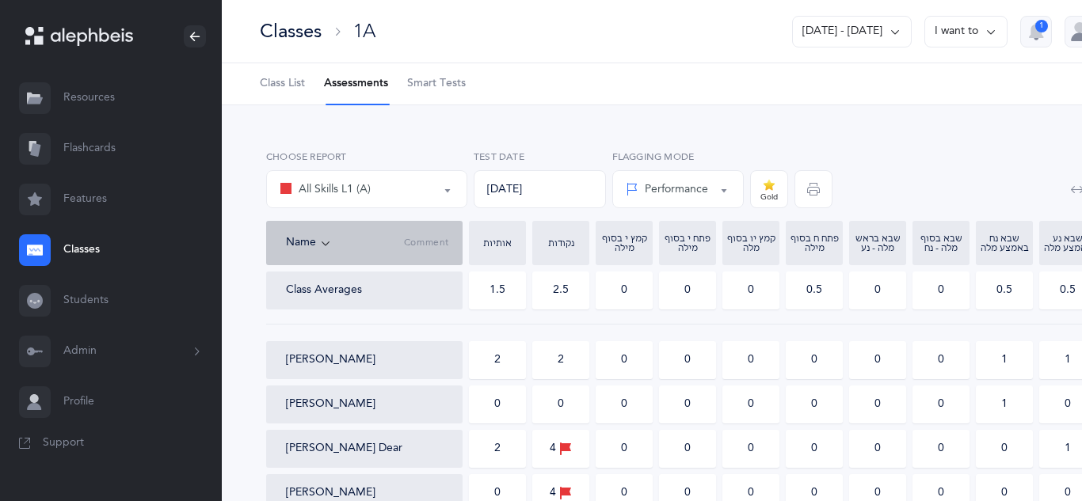
click at [449, 186] on button "All Skills L1 (A)" at bounding box center [366, 189] width 201 height 38
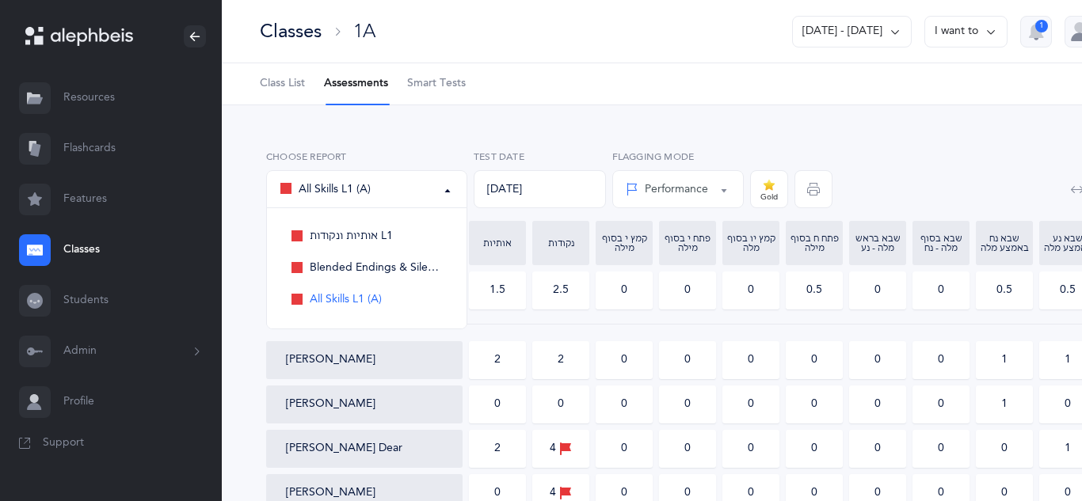
click at [668, 156] on label "Flagging Mode" at bounding box center [678, 157] width 132 height 14
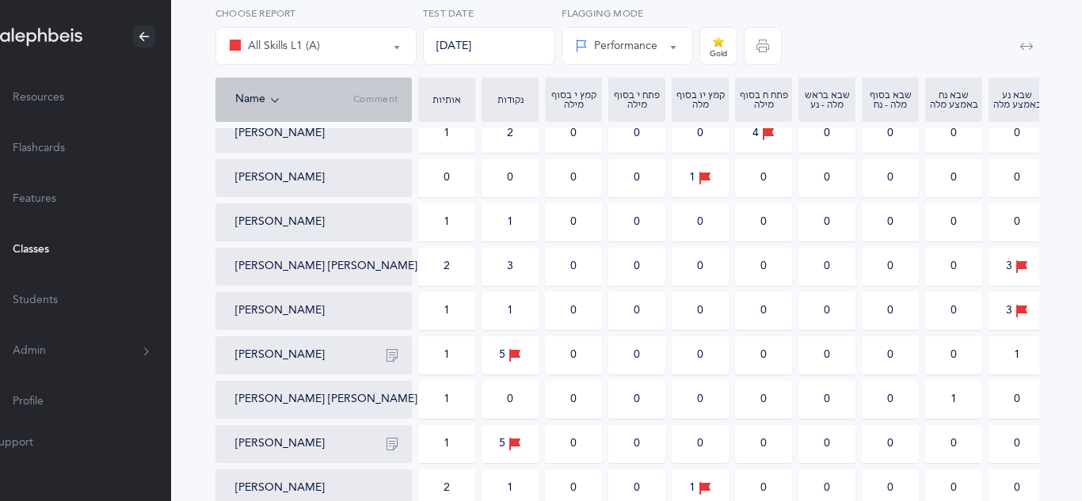
scroll to position [0, 51]
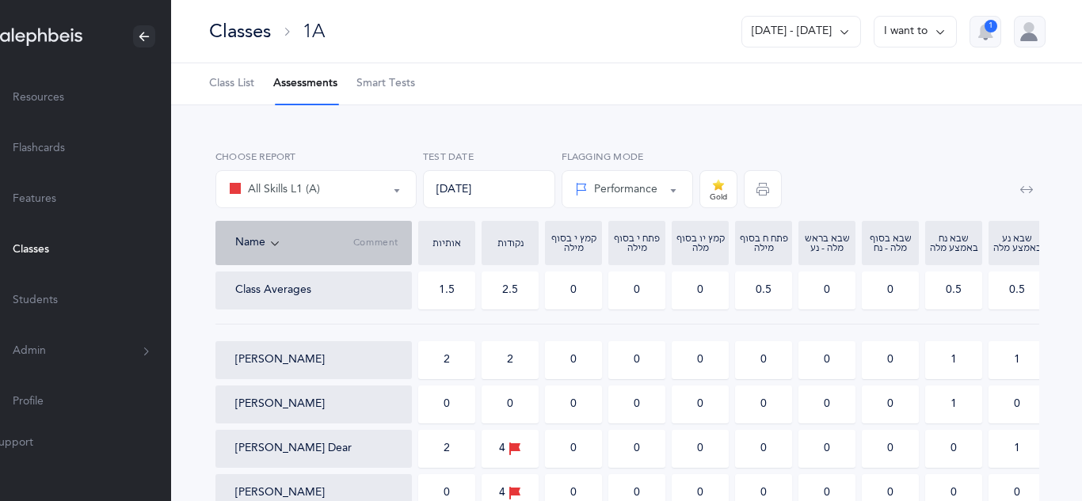
click at [345, 188] on div "All Skills L1 (A)" at bounding box center [316, 189] width 174 height 27
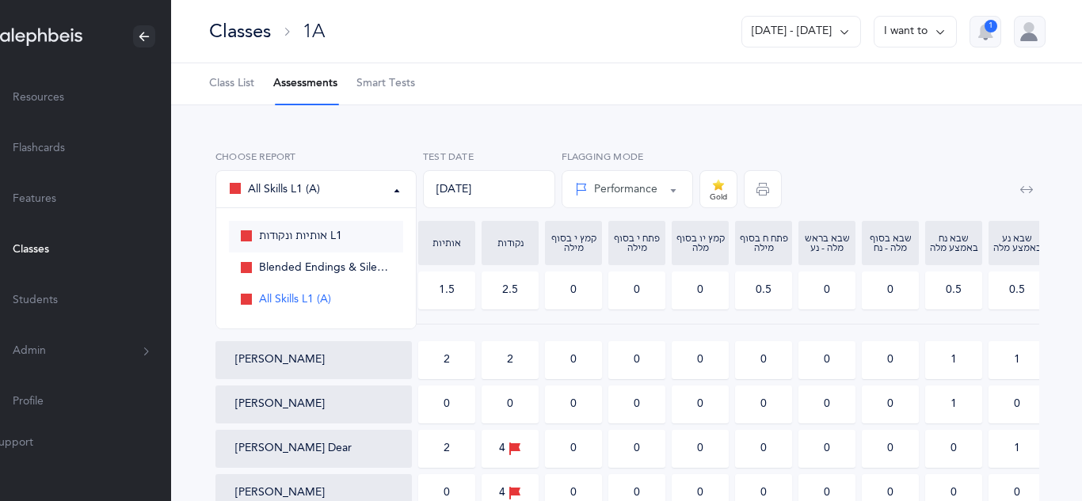
click at [320, 245] on link "אותיות ונקודות L1" at bounding box center [316, 237] width 174 height 32
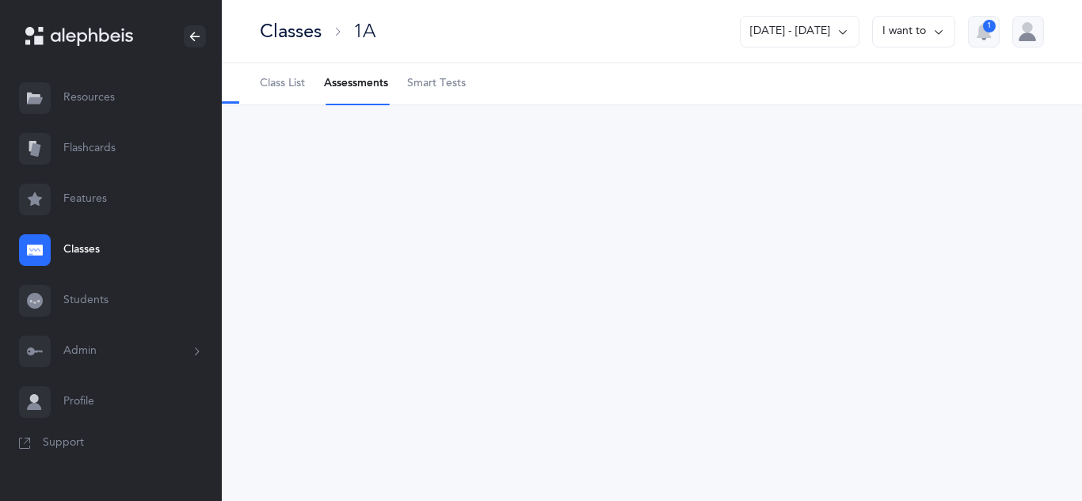
scroll to position [0, 0]
select select "4"
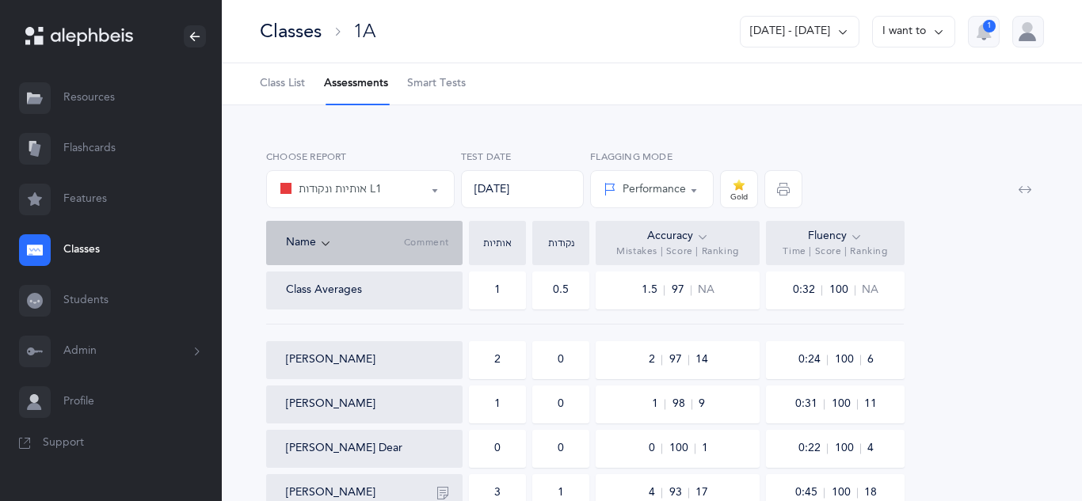
click at [446, 89] on span "Smart Tests" at bounding box center [436, 84] width 59 height 16
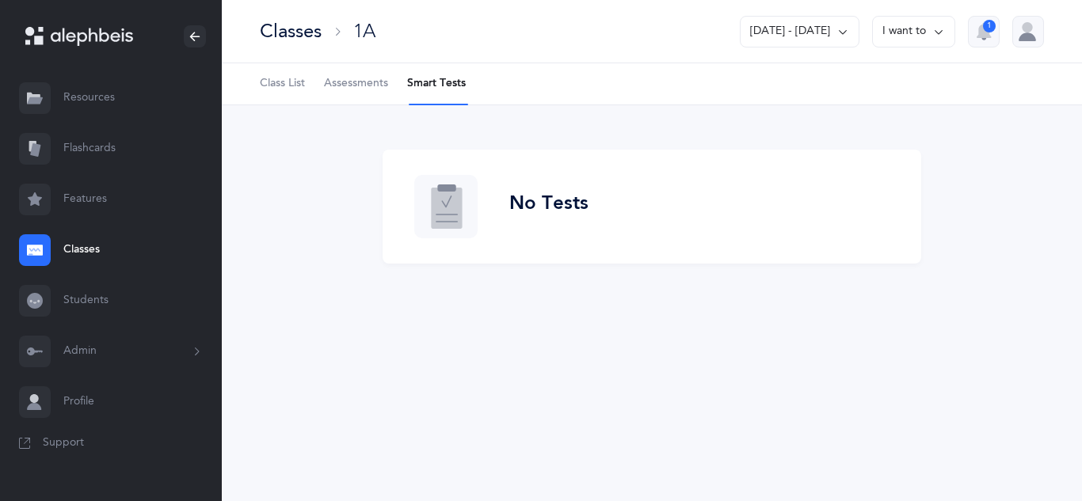
click at [91, 107] on link "Resources" at bounding box center [111, 98] width 222 height 51
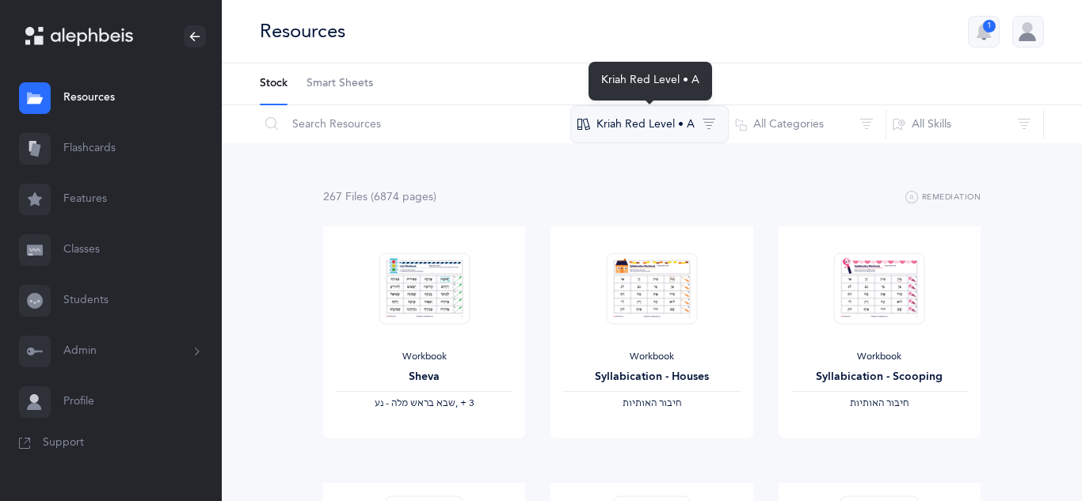
click at [690, 133] on button "Kriah Red Level • A" at bounding box center [649, 124] width 158 height 38
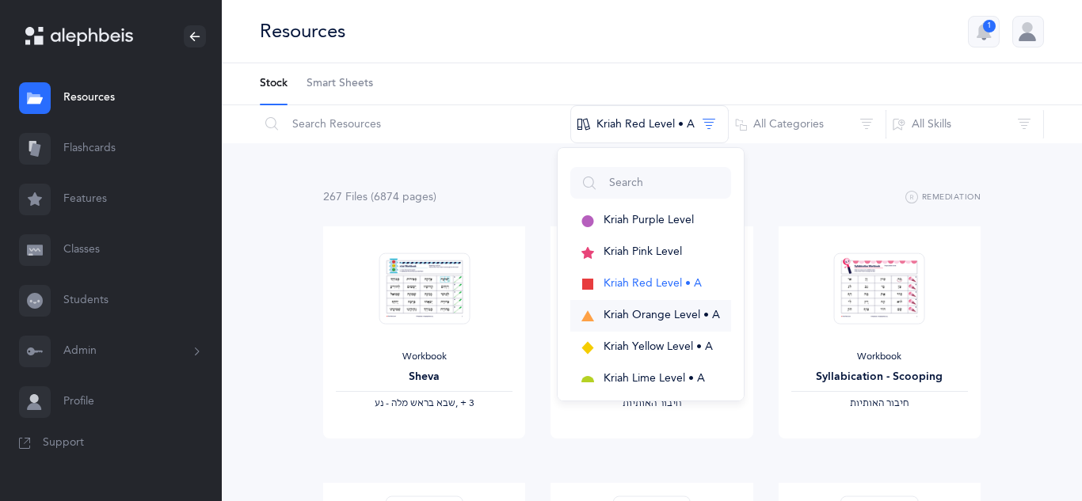
click at [652, 313] on span "Kriah Orange Level • A" at bounding box center [661, 315] width 116 height 13
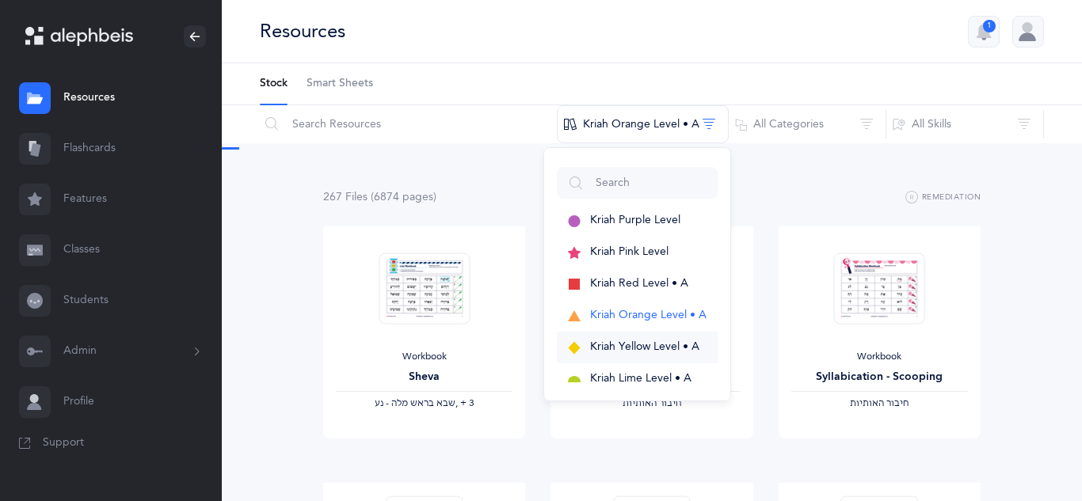
click at [632, 346] on span "Kriah Yellow Level • A" at bounding box center [644, 346] width 109 height 13
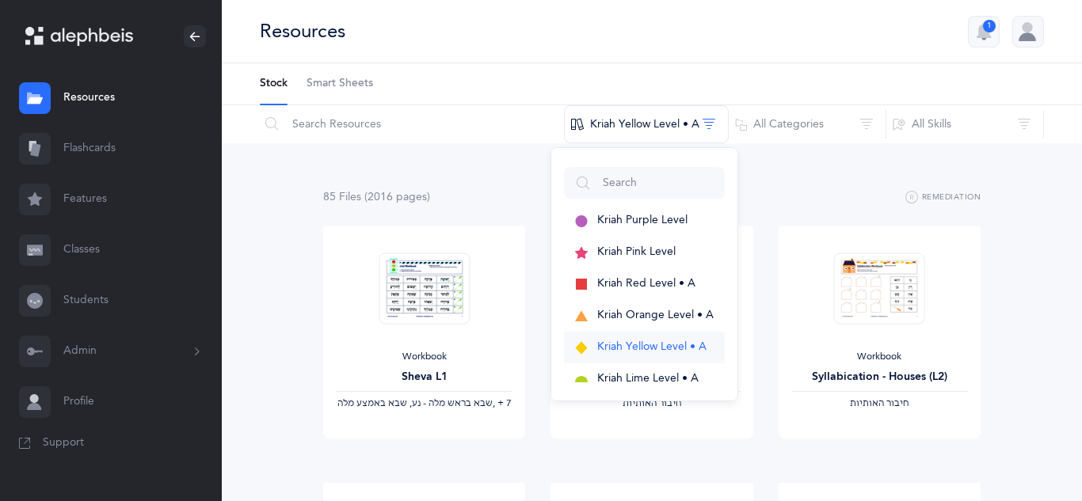
click at [632, 346] on span "Kriah Yellow Level • A" at bounding box center [651, 346] width 109 height 13
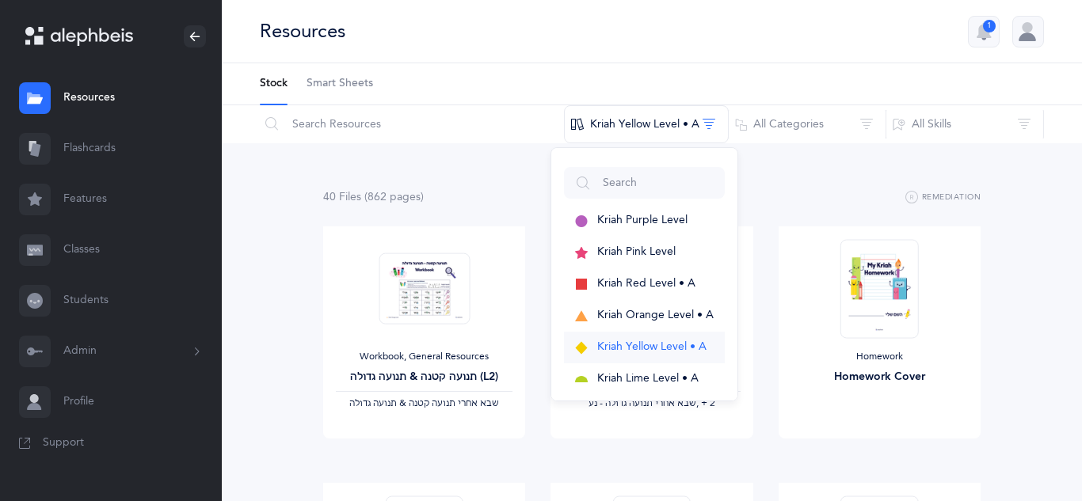
click at [632, 346] on span "Kriah Yellow Level • A" at bounding box center [651, 346] width 109 height 13
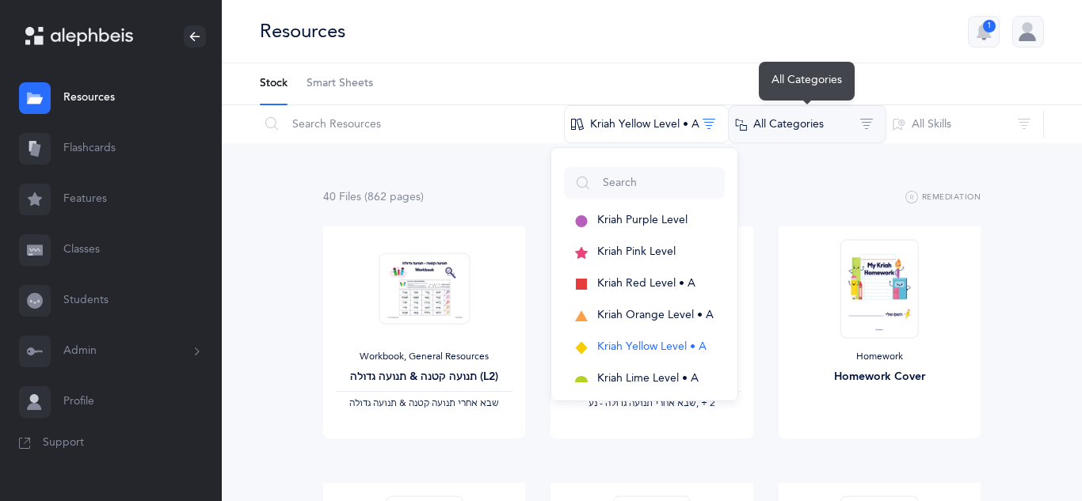
click at [852, 121] on button "All Categories" at bounding box center [807, 124] width 158 height 38
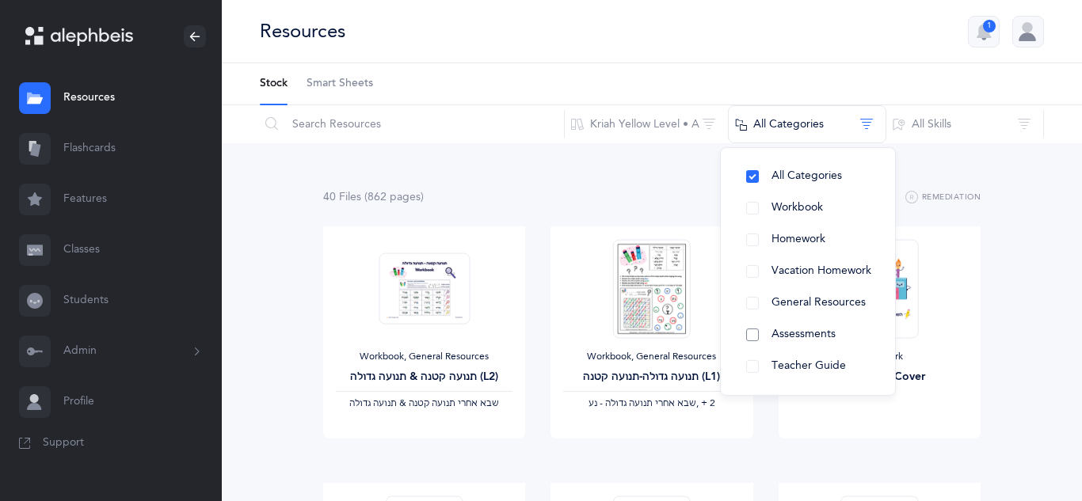
click at [808, 330] on span "Assessments" at bounding box center [803, 334] width 64 height 13
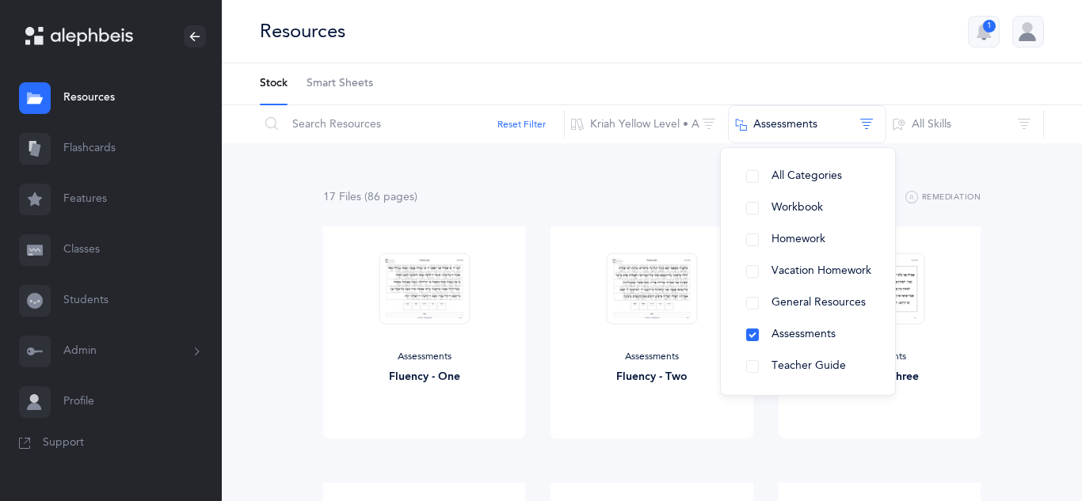
click at [578, 198] on div "17 File s (86 page s ) Remediation" at bounding box center [651, 198] width 657 height 20
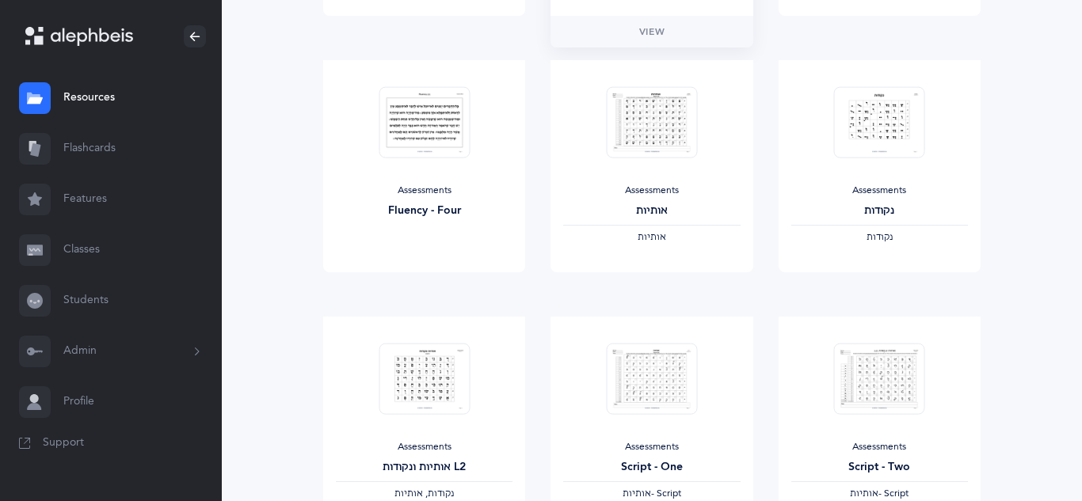
scroll to position [421, 0]
click at [646, 296] on span "View" at bounding box center [651, 290] width 25 height 14
click at [70, 248] on link "Classes" at bounding box center [111, 250] width 222 height 51
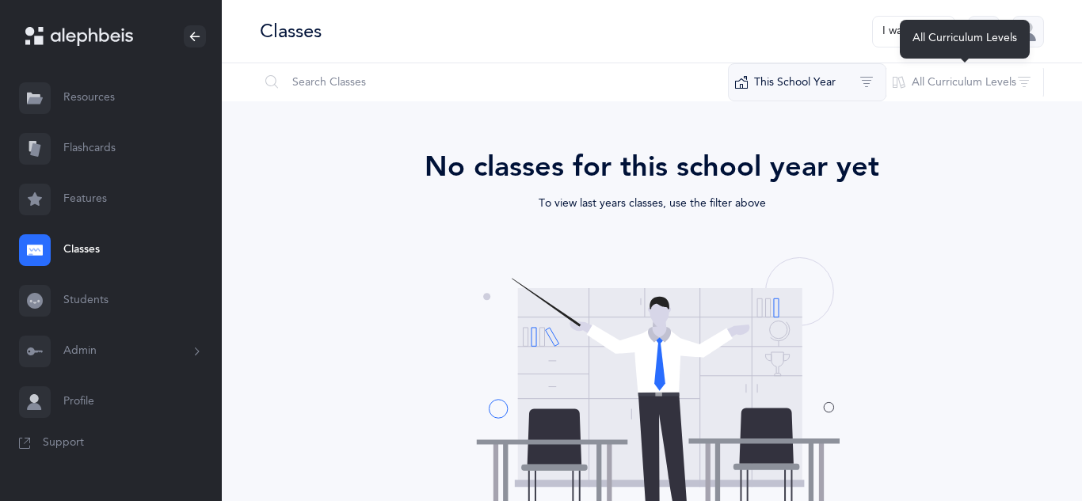
click at [877, 86] on button "This School Year" at bounding box center [807, 82] width 158 height 38
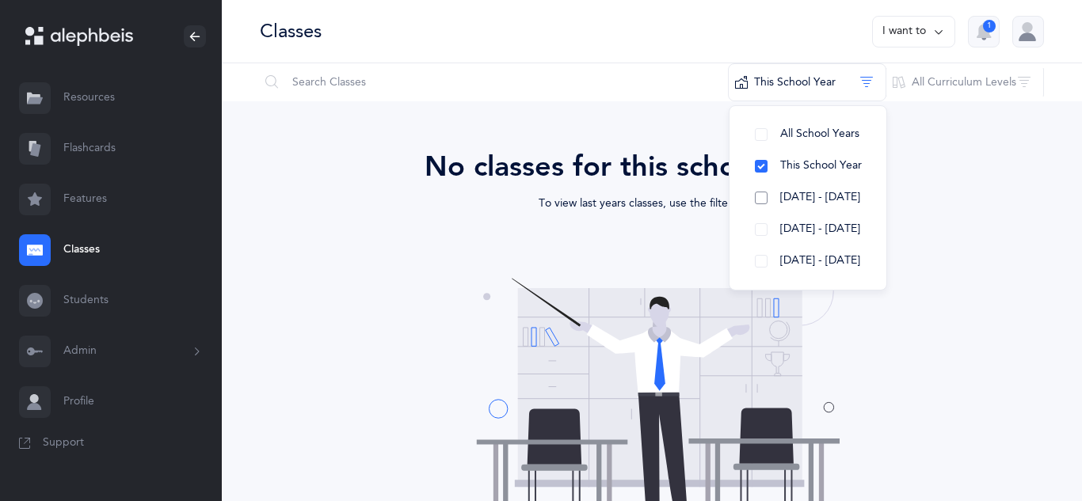
click at [829, 188] on button "2024 - 2025" at bounding box center [807, 198] width 131 height 32
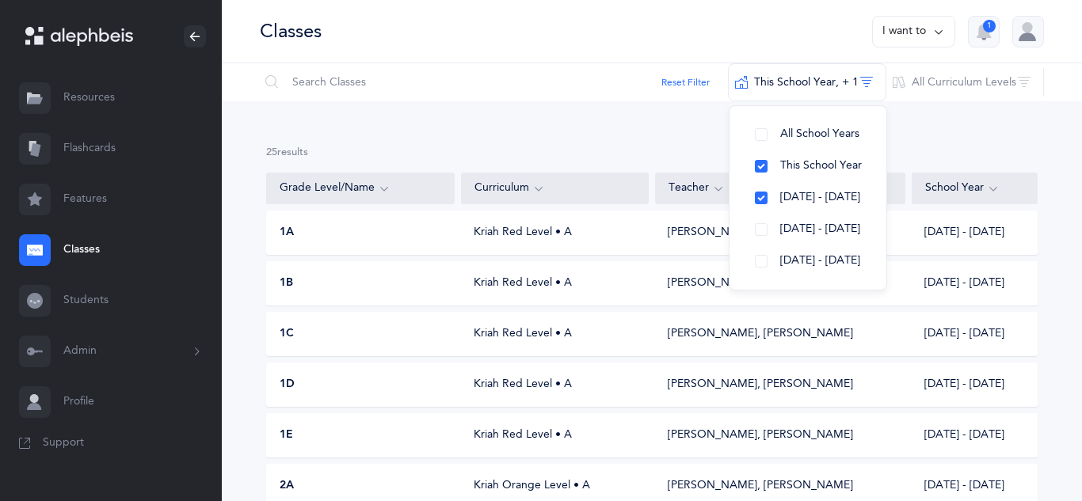
click at [557, 290] on div "Kriah Red Level • A" at bounding box center [555, 284] width 188 height 16
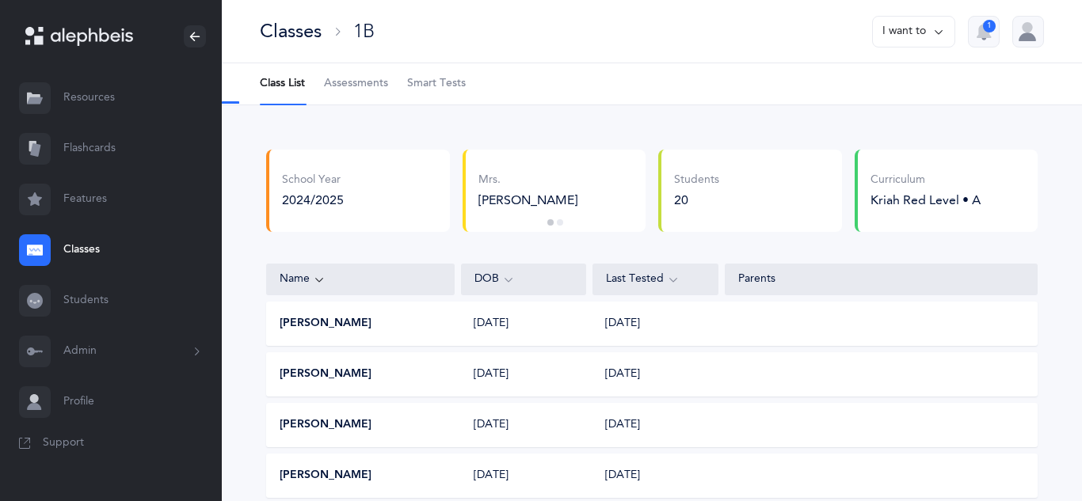
click at [367, 80] on span "Assessments" at bounding box center [356, 84] width 64 height 16
select select "8"
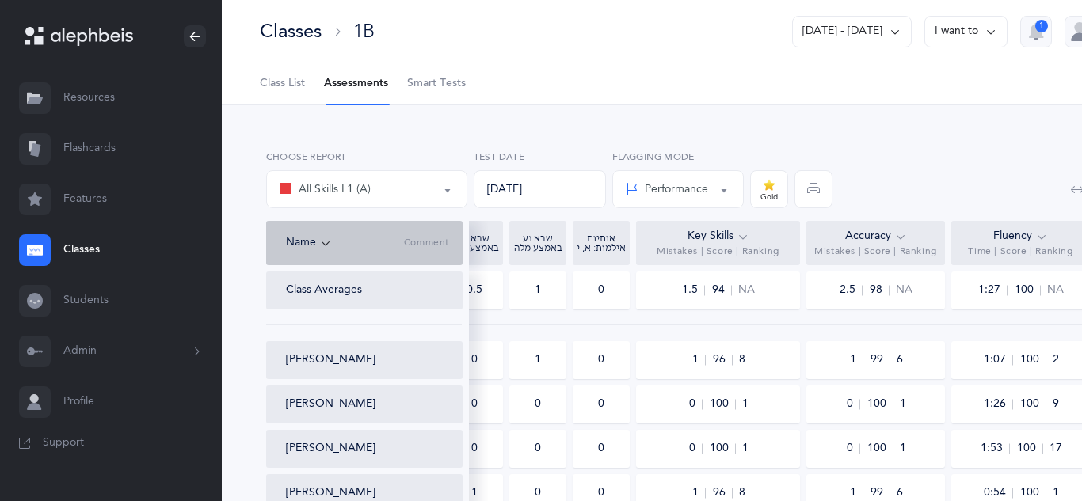
click at [838, 451] on div "0 100 1" at bounding box center [875, 449] width 139 height 38
click at [882, 40] on button "2024 - 2025" at bounding box center [852, 32] width 120 height 32
click at [892, 36] on icon at bounding box center [894, 31] width 13 height 17
click at [110, 89] on link "Resources" at bounding box center [111, 98] width 222 height 51
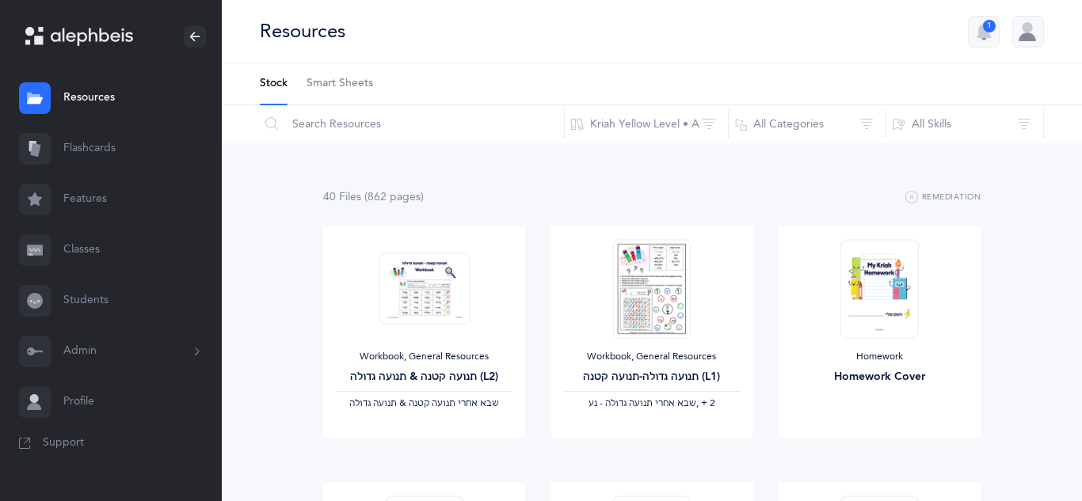
click at [88, 269] on link "Classes" at bounding box center [111, 250] width 222 height 51
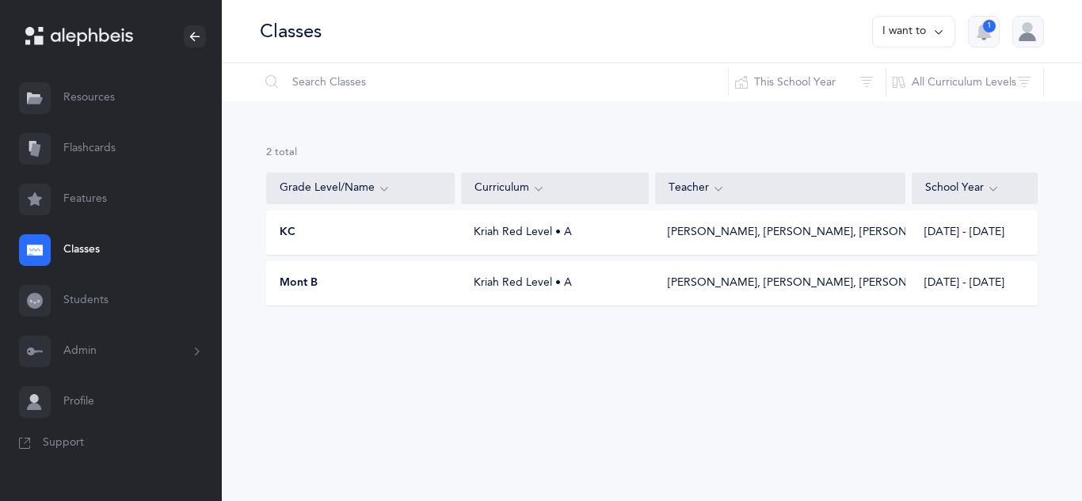
click at [98, 139] on link "Flashcards" at bounding box center [111, 149] width 222 height 51
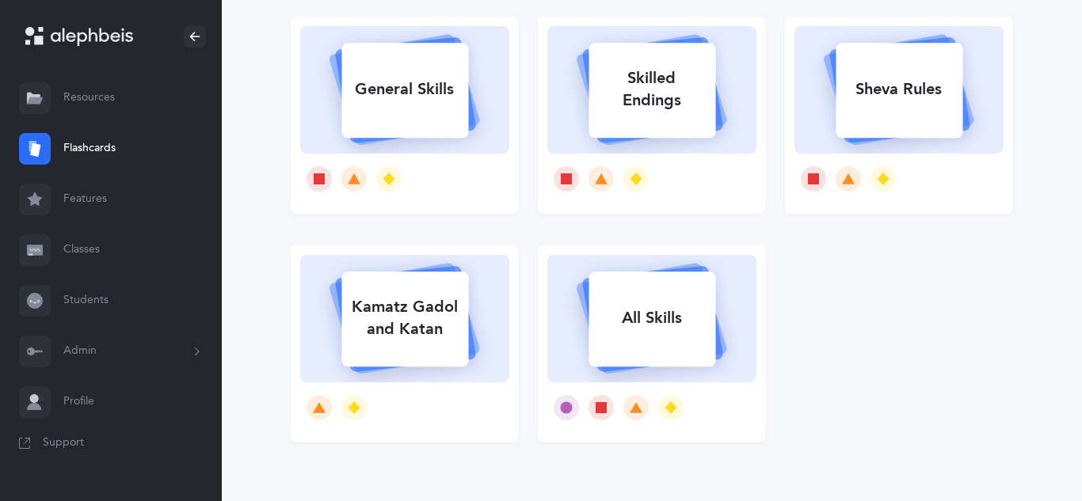
scroll to position [410, 0]
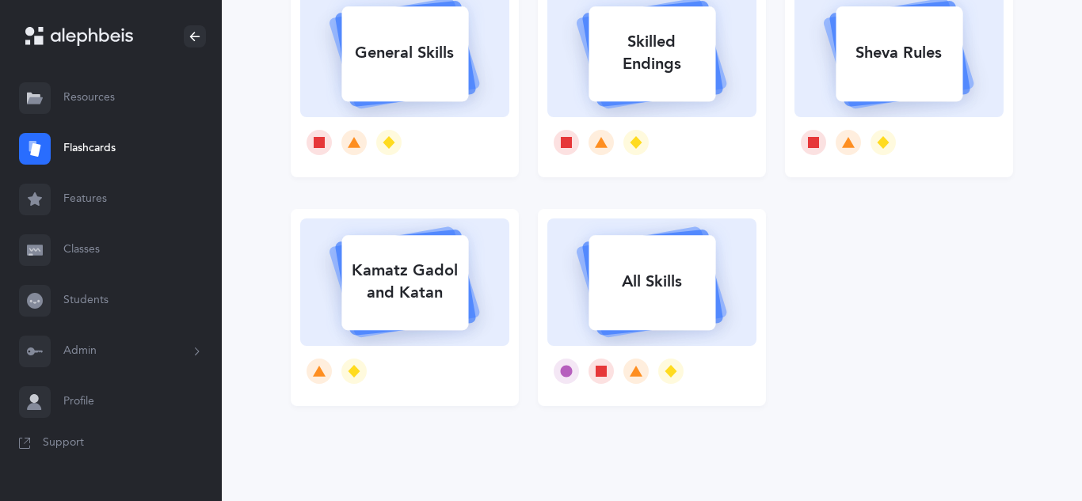
click at [412, 282] on div "Kamatz Gadol and Katan" at bounding box center [404, 281] width 127 height 63
select select "single"
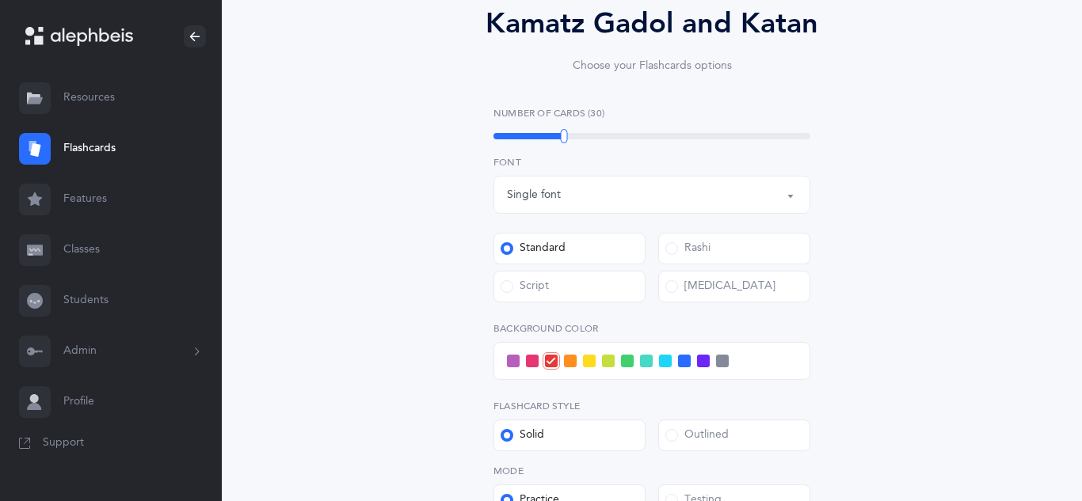
scroll to position [197, 0]
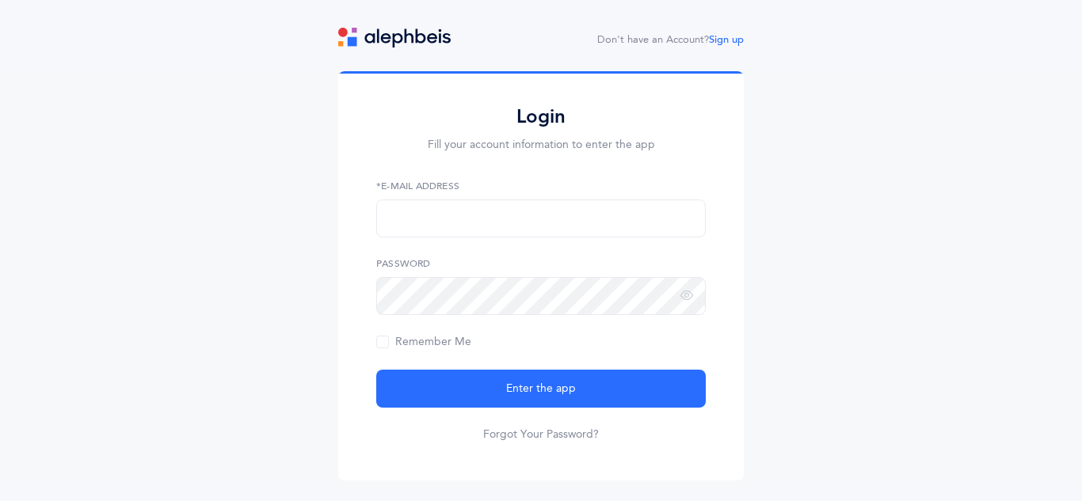
scroll to position [24, 0]
